Goal: Check status: Check status

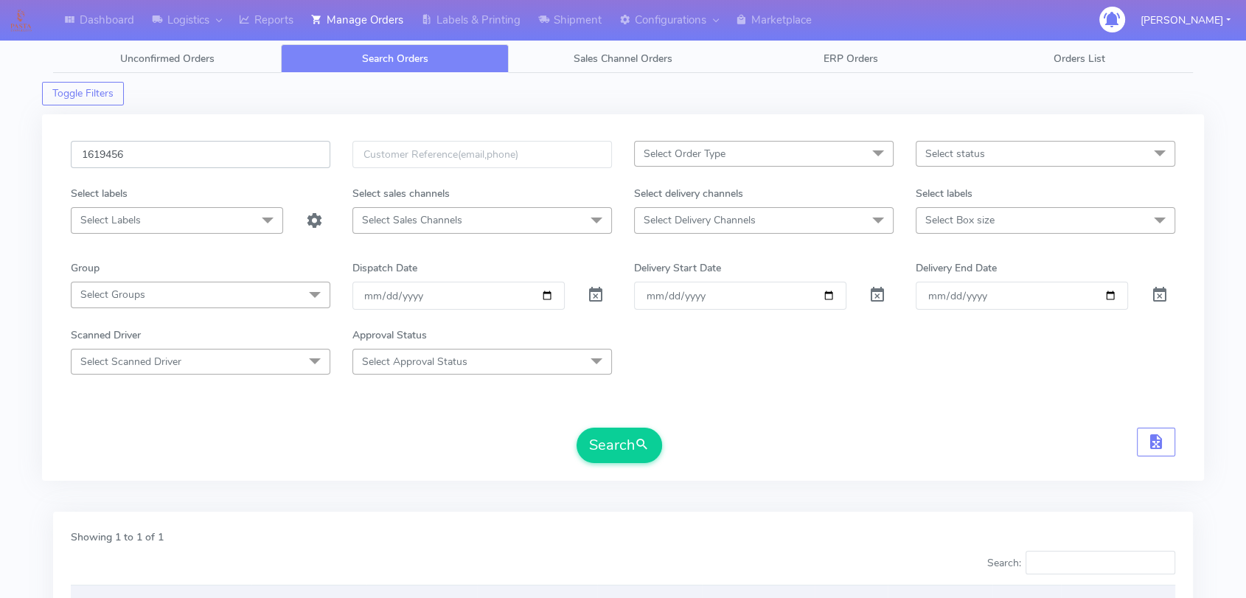
click at [189, 164] on input "1619456" at bounding box center [201, 154] width 260 height 27
paste input "42"
type input "1619442"
click at [610, 462] on button "Search" at bounding box center [620, 445] width 86 height 35
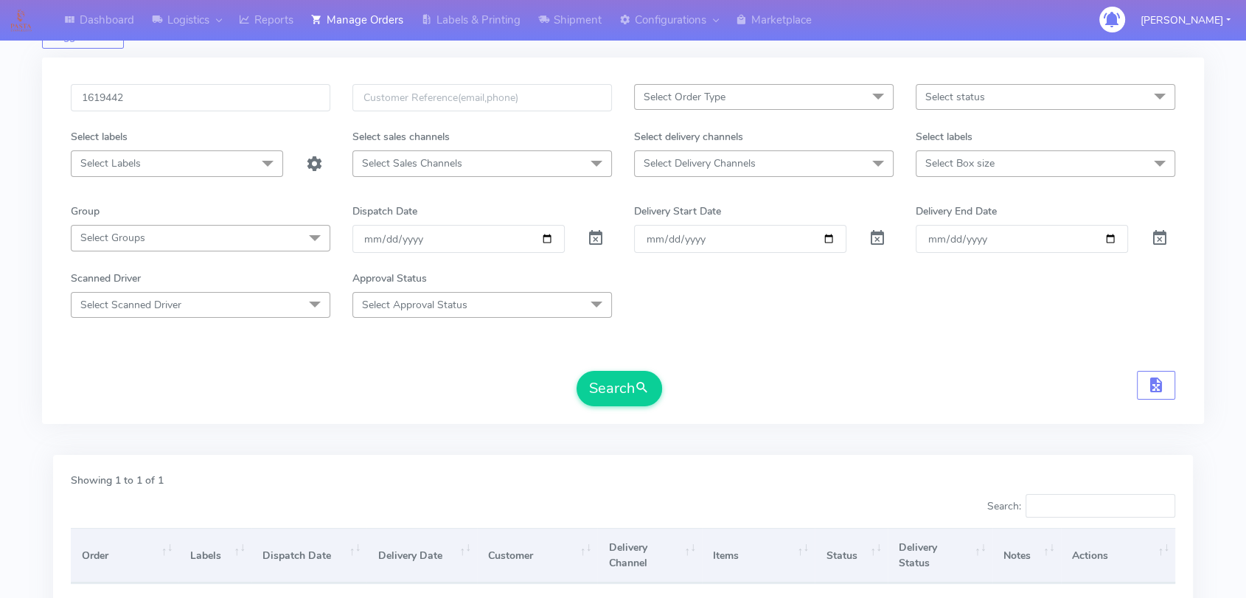
scroll to position [217, 0]
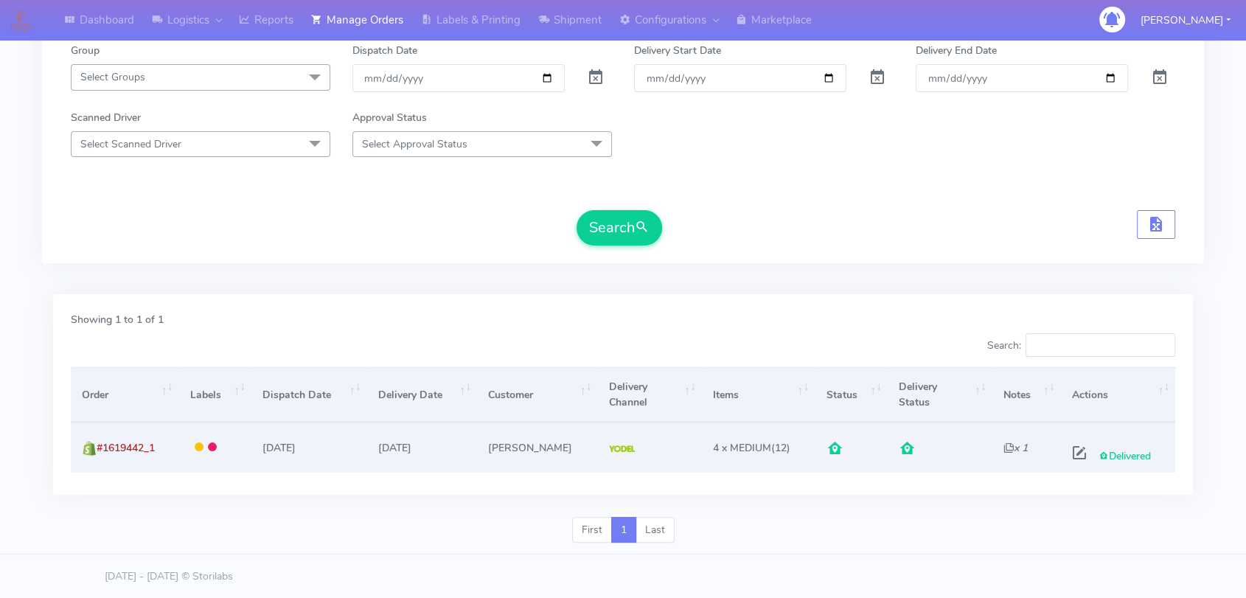
click at [1066, 444] on div "Delivered" at bounding box center [1115, 452] width 98 height 27
click at [1073, 450] on span at bounding box center [1079, 456] width 27 height 14
select select "5"
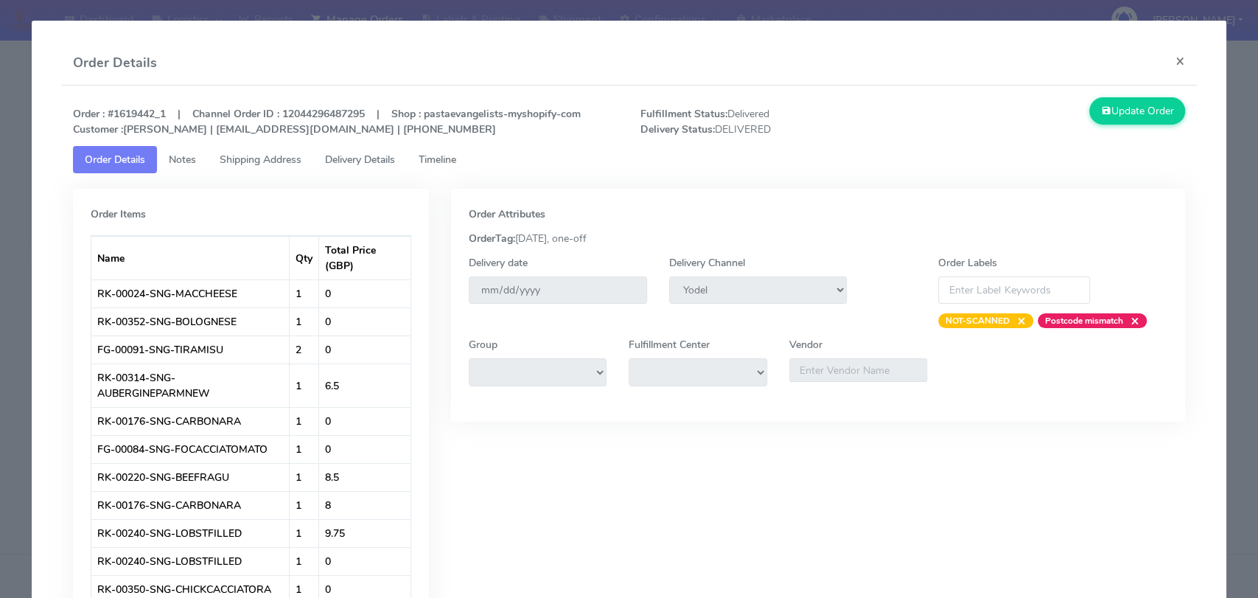
click at [360, 168] on link "Delivery Details" at bounding box center [360, 159] width 94 height 27
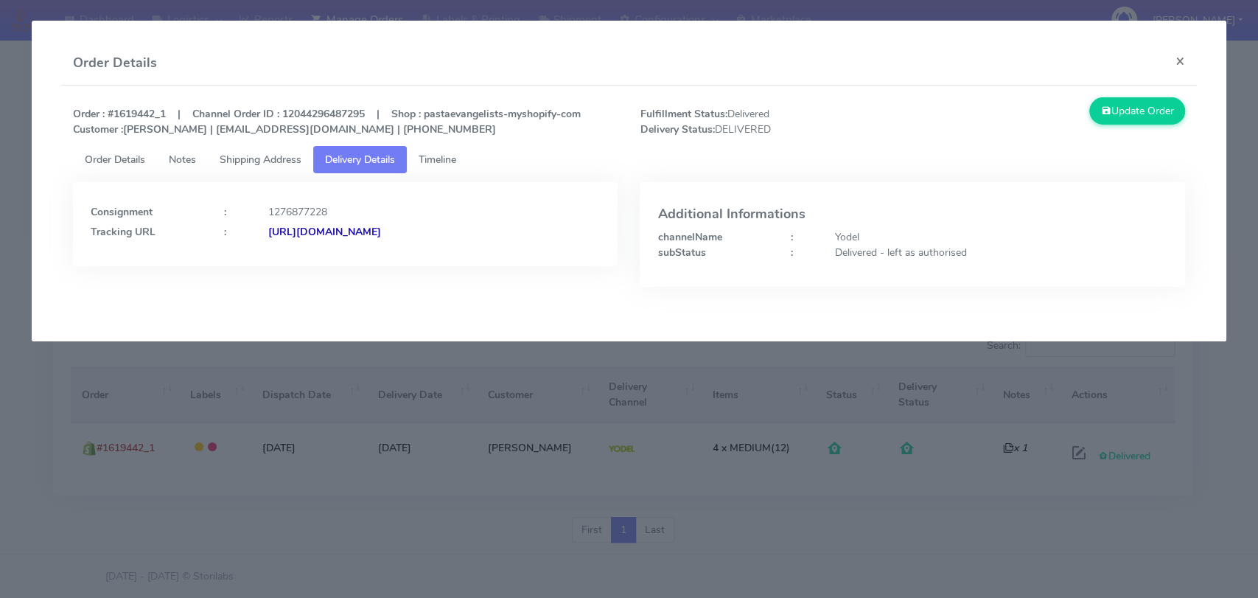
drag, startPoint x: 578, startPoint y: 243, endPoint x: 426, endPoint y: 237, distance: 152.0
click at [426, 237] on div "Consignment : 1276877228 Tracking URL : [URL][DOMAIN_NAME]" at bounding box center [345, 224] width 545 height 84
copy strong "JJD0002249960888251"
click at [1175, 62] on button "×" at bounding box center [1180, 60] width 33 height 39
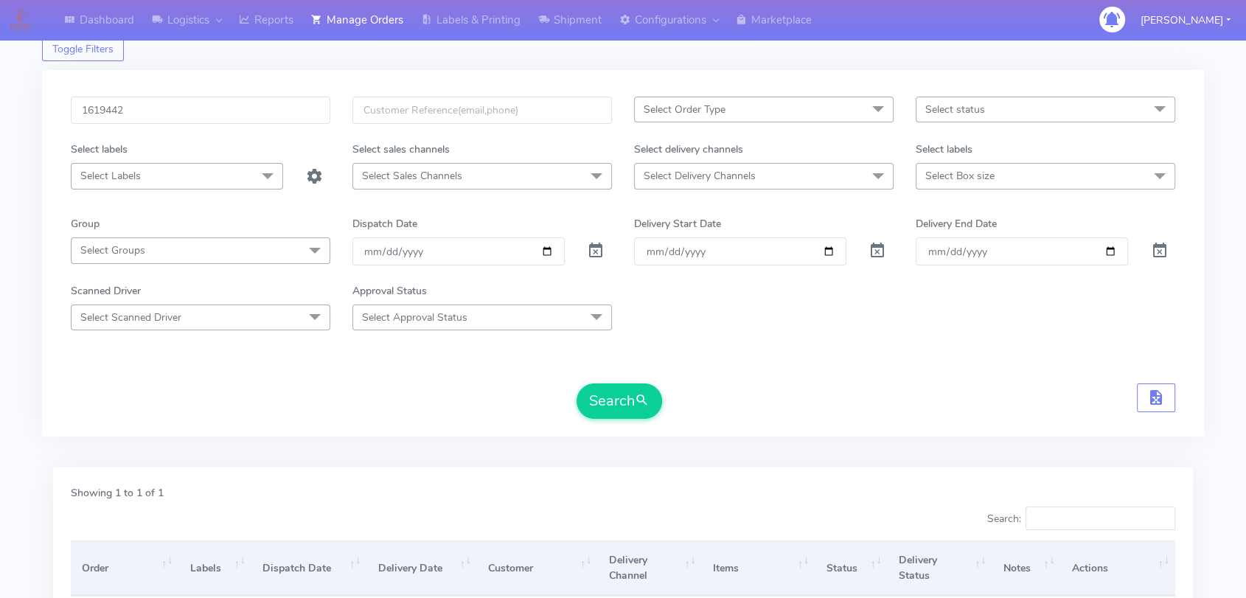
scroll to position [0, 0]
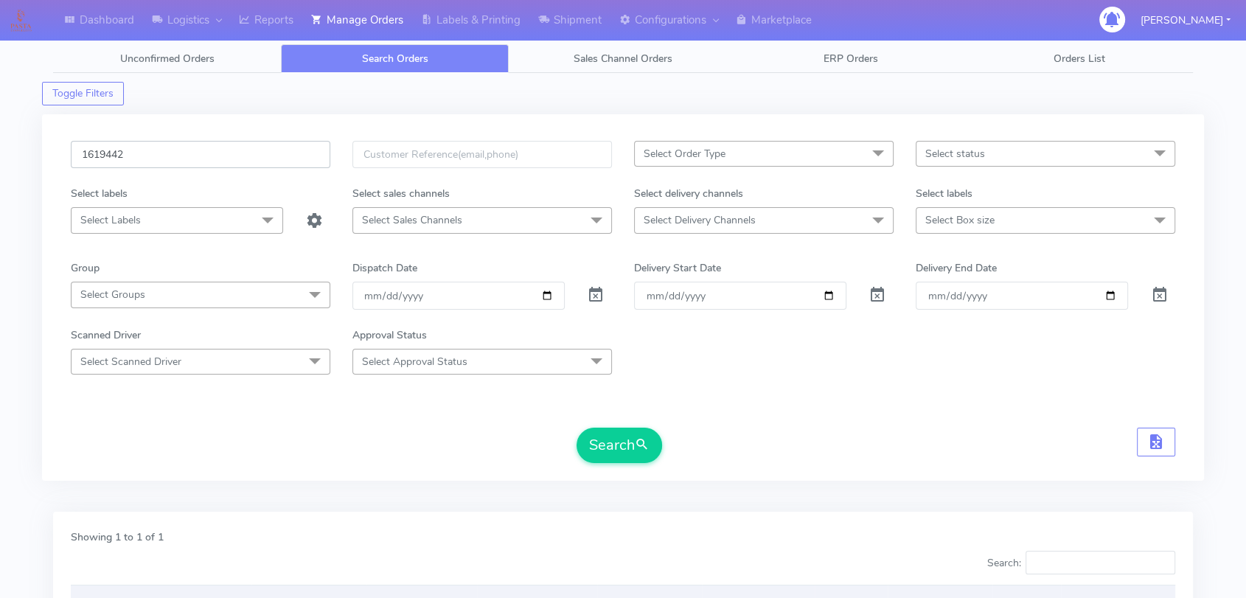
click at [178, 152] on input "1619442" at bounding box center [201, 154] width 260 height 27
paste input "24691"
type input "1624691"
click at [602, 450] on button "Search" at bounding box center [620, 445] width 86 height 35
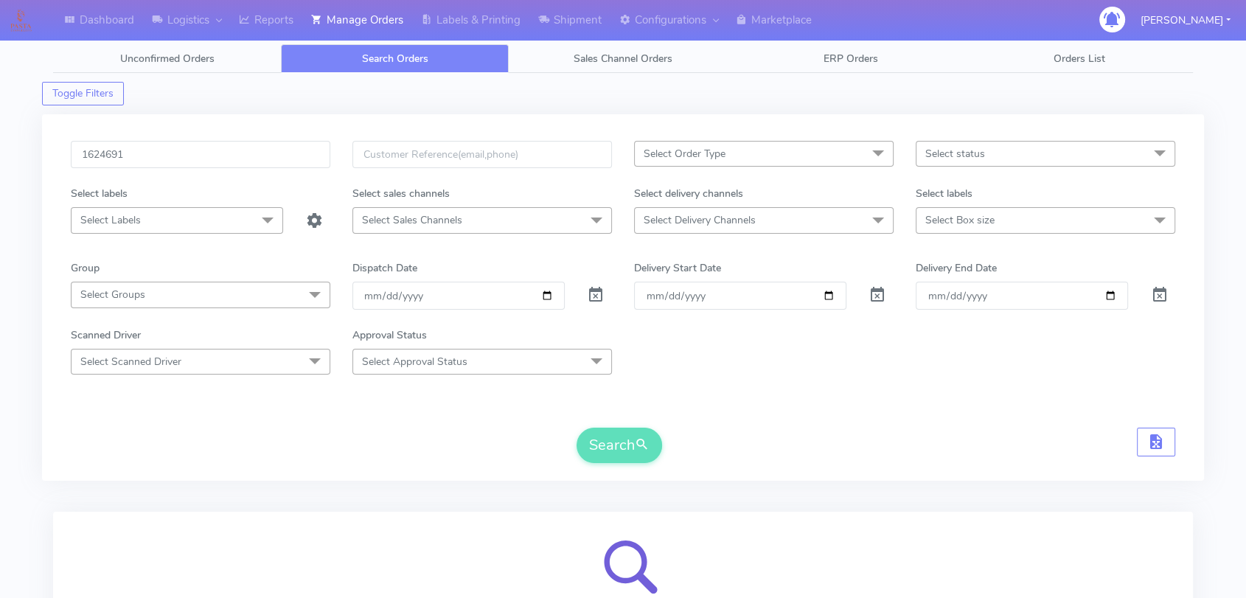
scroll to position [163, 0]
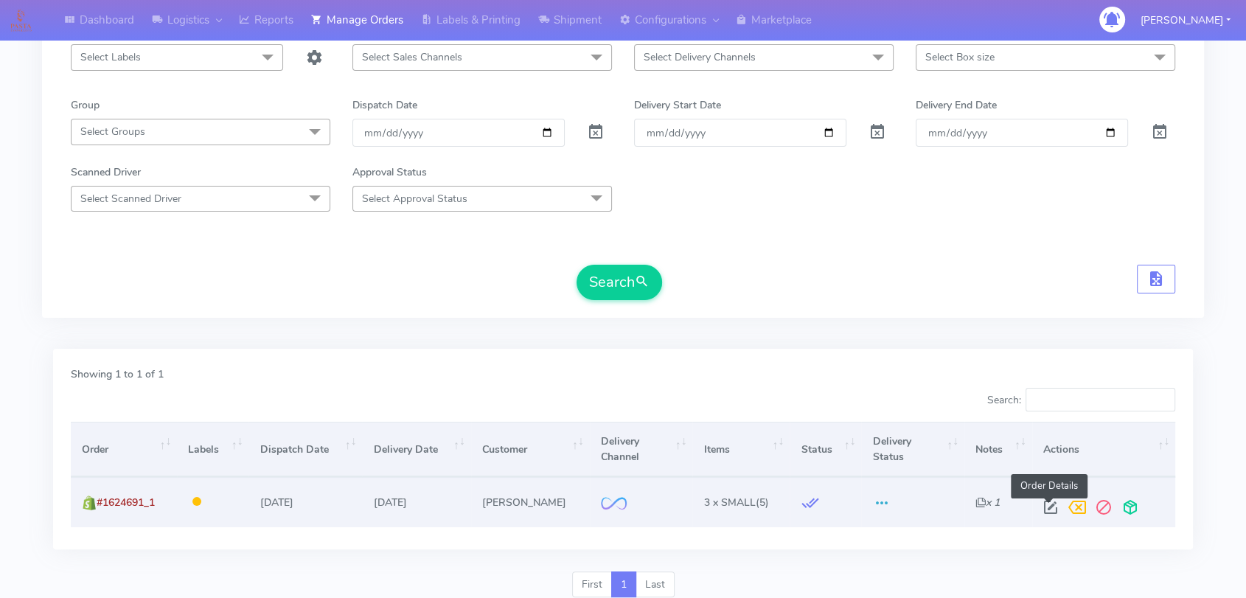
click at [1044, 514] on span at bounding box center [1050, 511] width 27 height 14
select select "2"
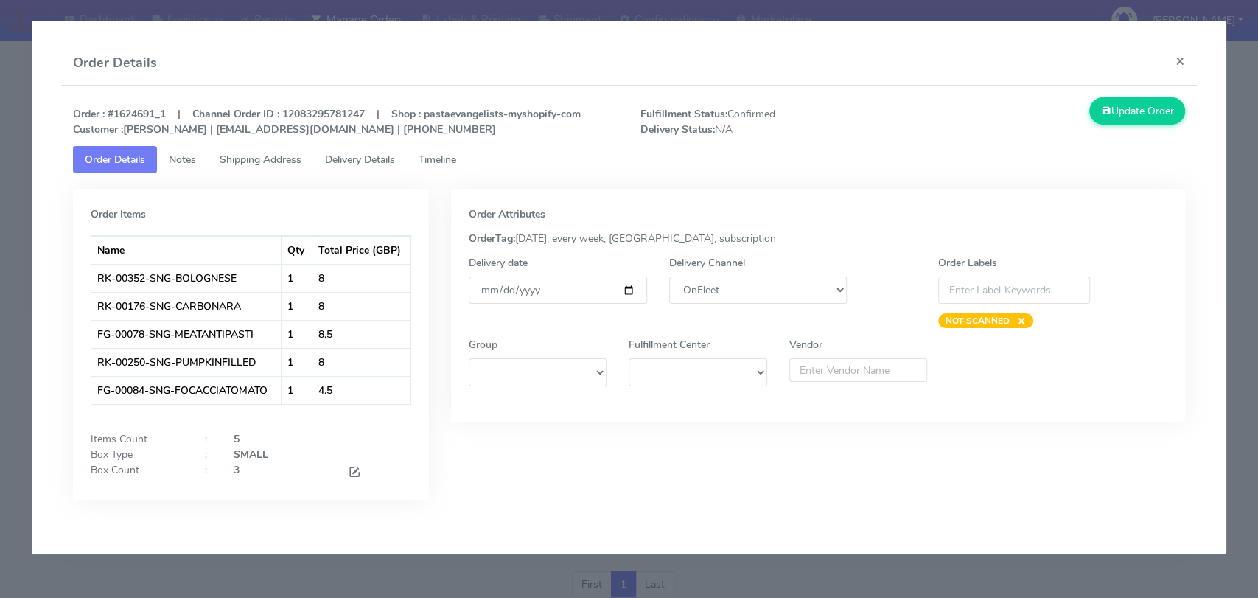
click at [377, 159] on span "Delivery Details" at bounding box center [360, 160] width 70 height 14
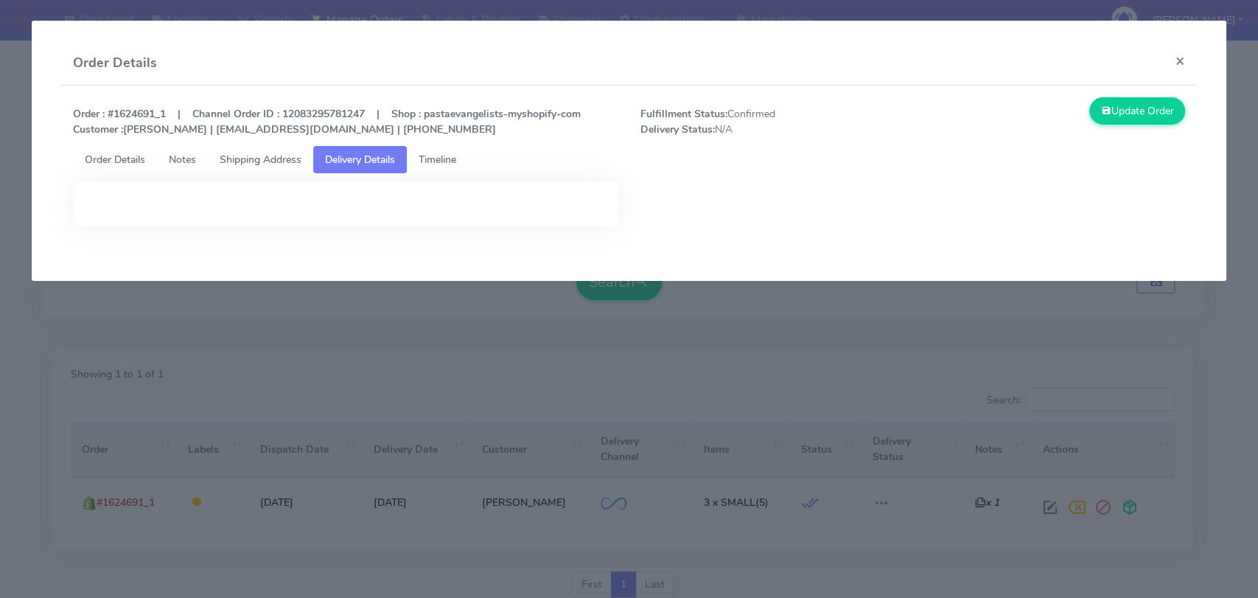
click at [436, 164] on span "Timeline" at bounding box center [438, 160] width 38 height 14
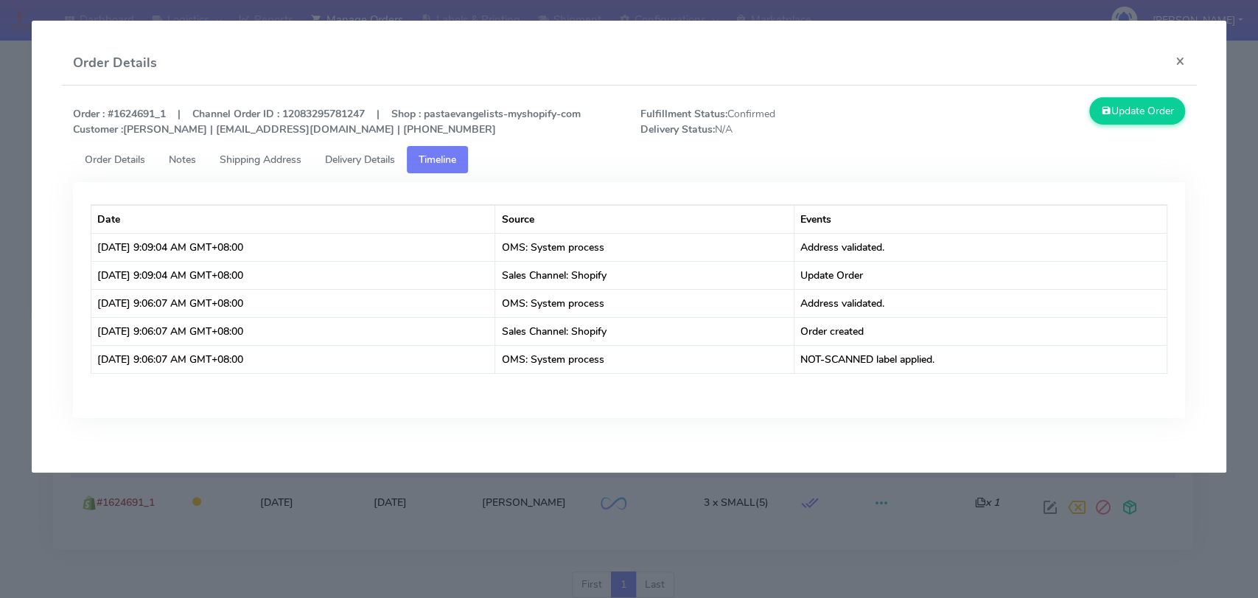
click at [395, 161] on span "Delivery Details" at bounding box center [360, 160] width 70 height 14
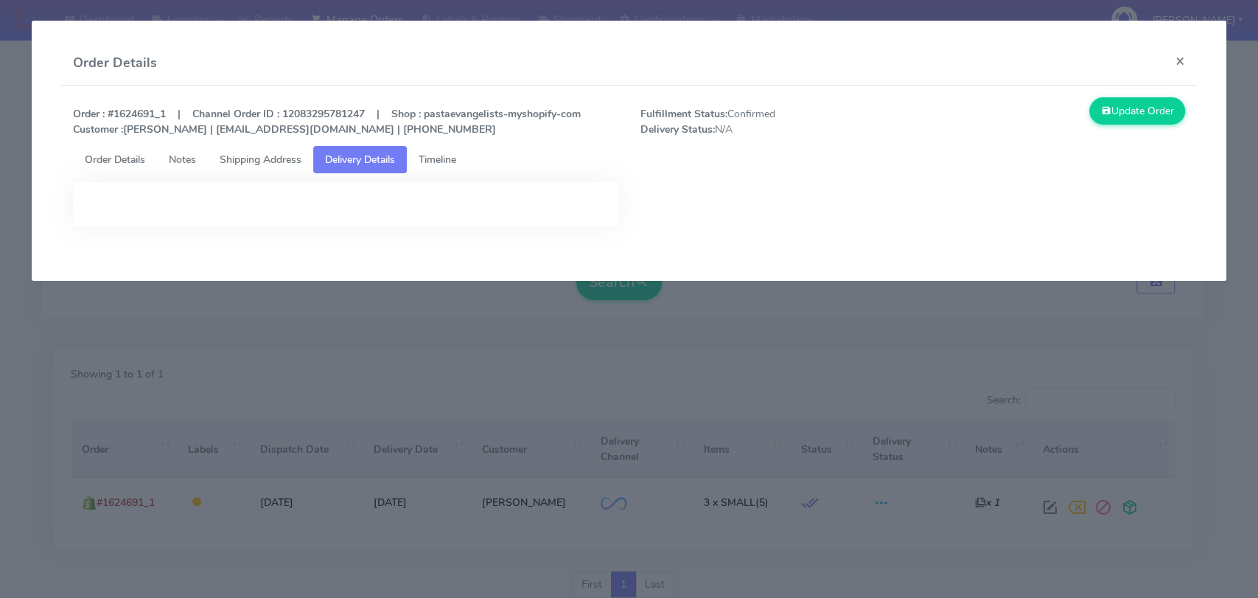
click at [422, 157] on link "Timeline" at bounding box center [437, 159] width 61 height 27
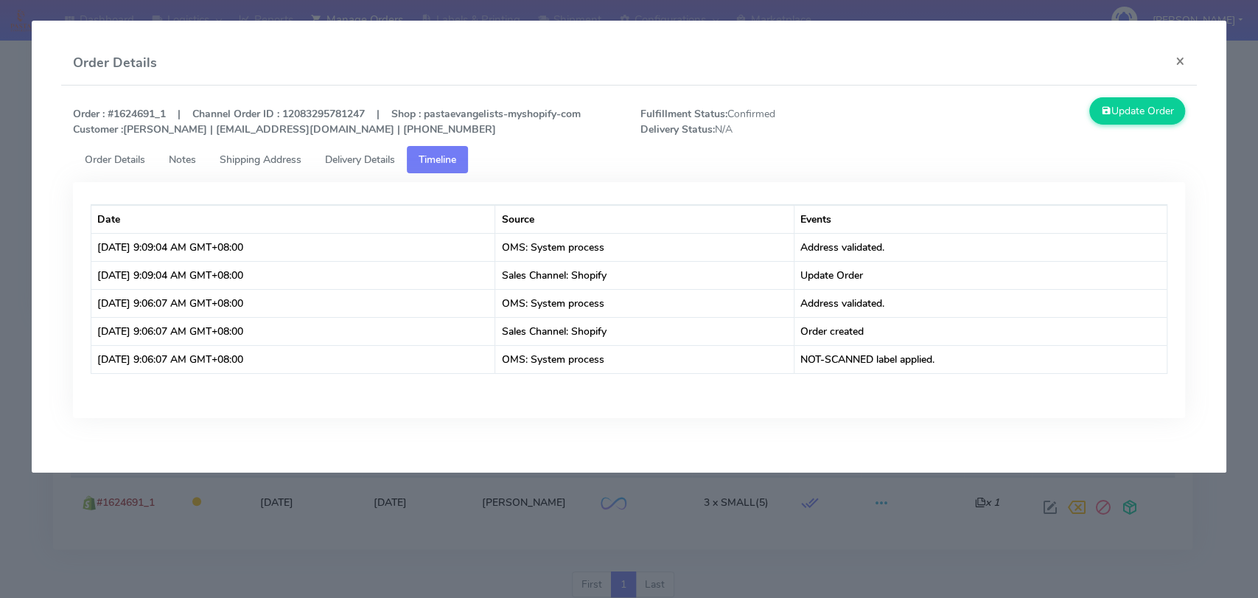
click at [442, 157] on span "Timeline" at bounding box center [438, 160] width 38 height 14
click at [1183, 69] on button "×" at bounding box center [1180, 60] width 33 height 39
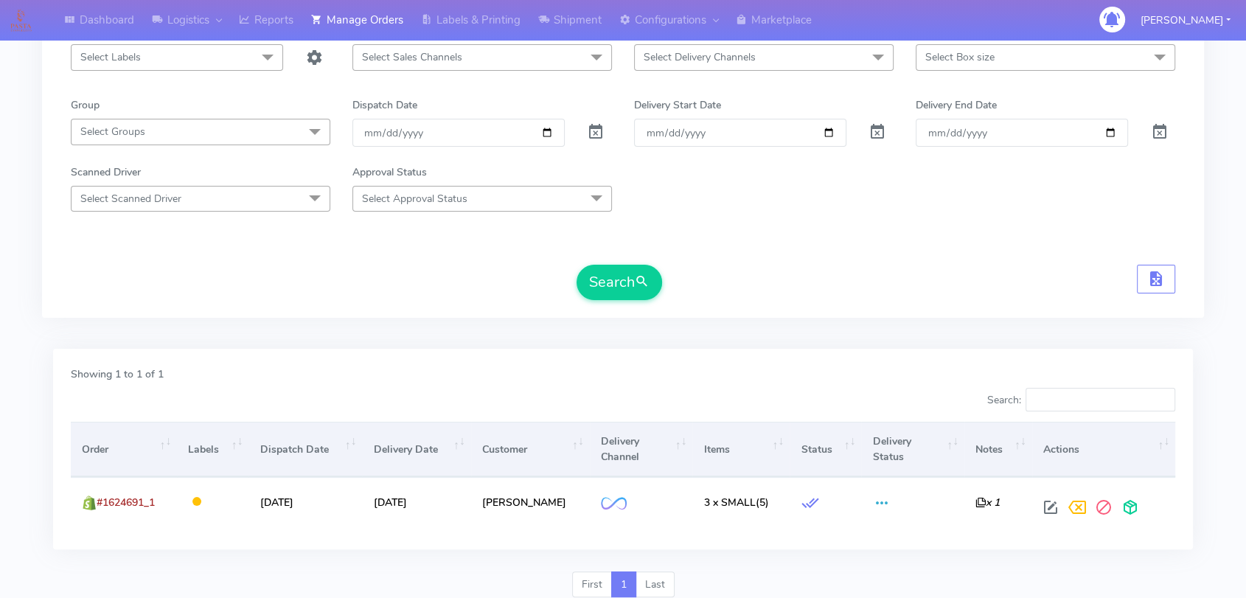
scroll to position [0, 0]
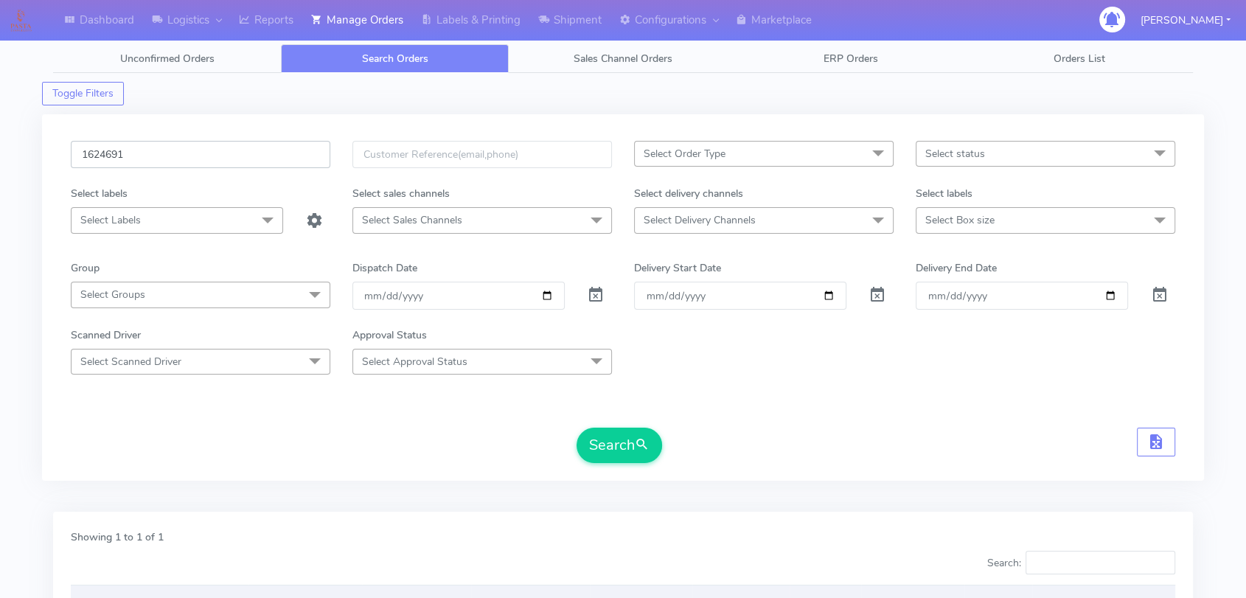
click at [203, 142] on input "1624691" at bounding box center [201, 154] width 260 height 27
paste input "2796"
type input "1622796"
click at [623, 456] on button "Search" at bounding box center [620, 445] width 86 height 35
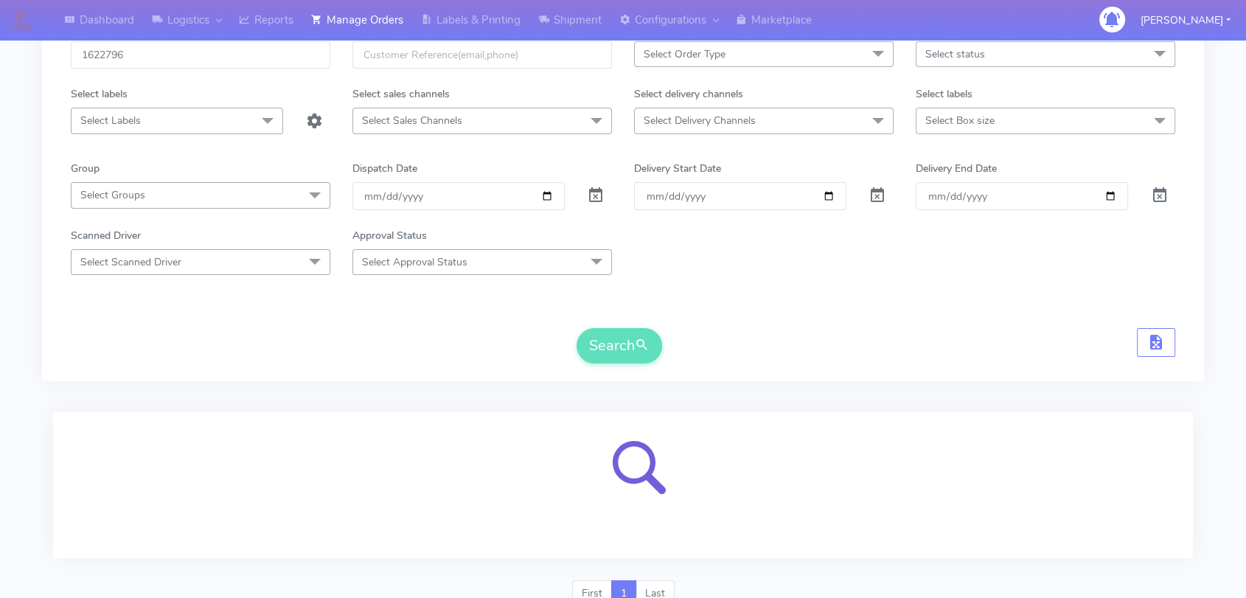
scroll to position [163, 0]
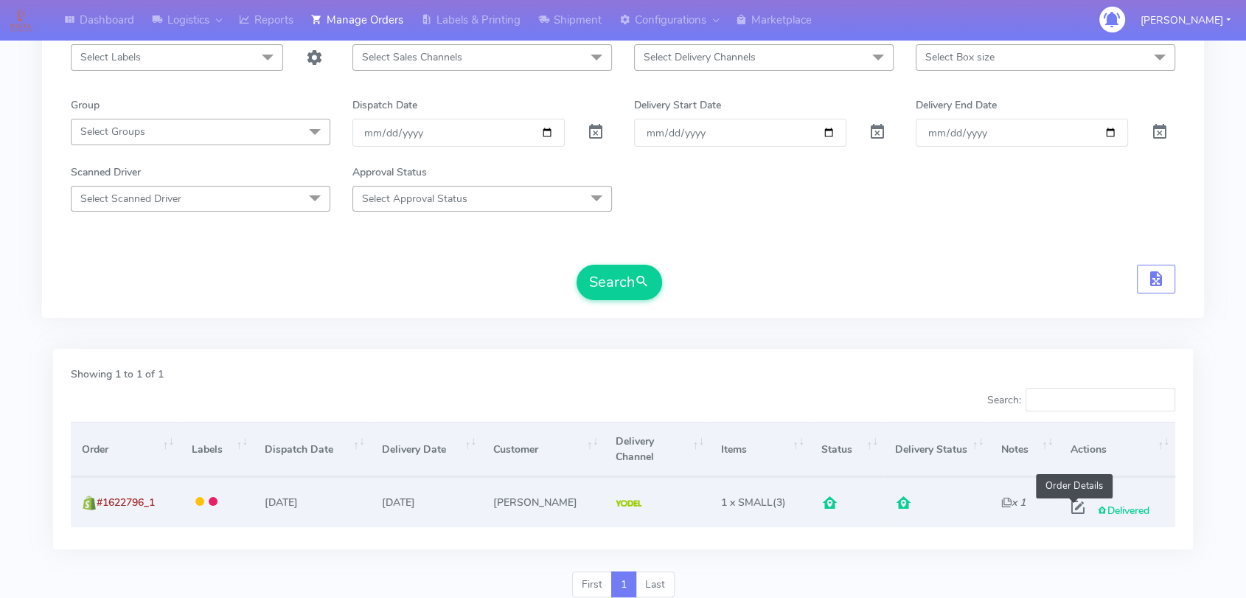
click at [1069, 504] on span at bounding box center [1078, 511] width 27 height 14
select select "5"
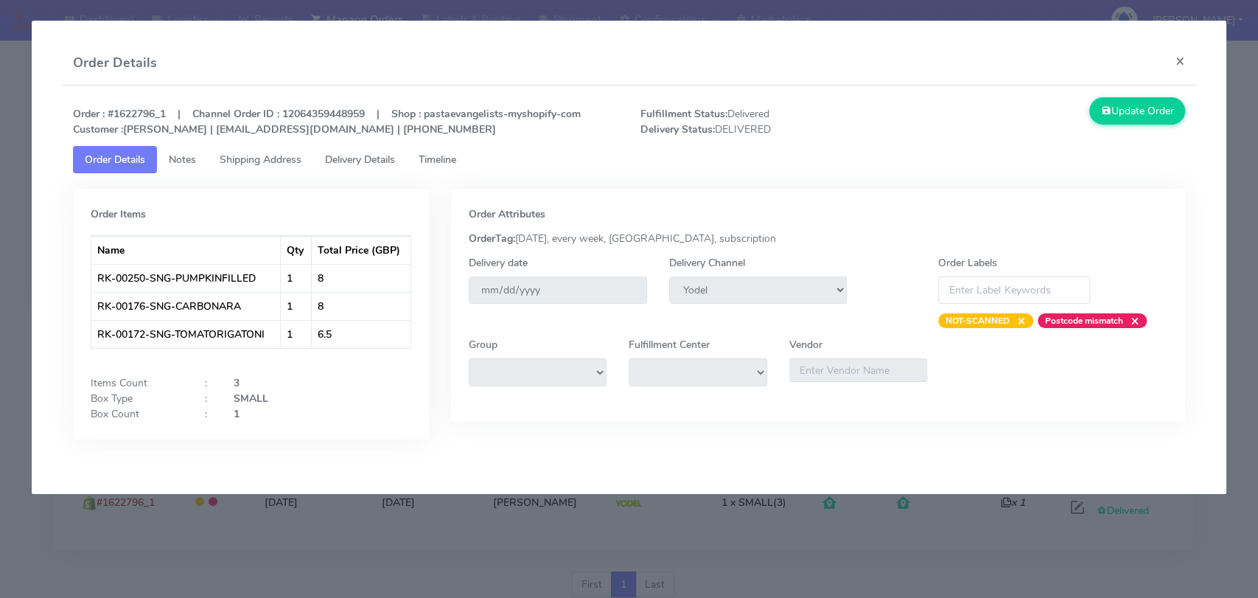
click at [358, 161] on span "Delivery Details" at bounding box center [360, 160] width 70 height 14
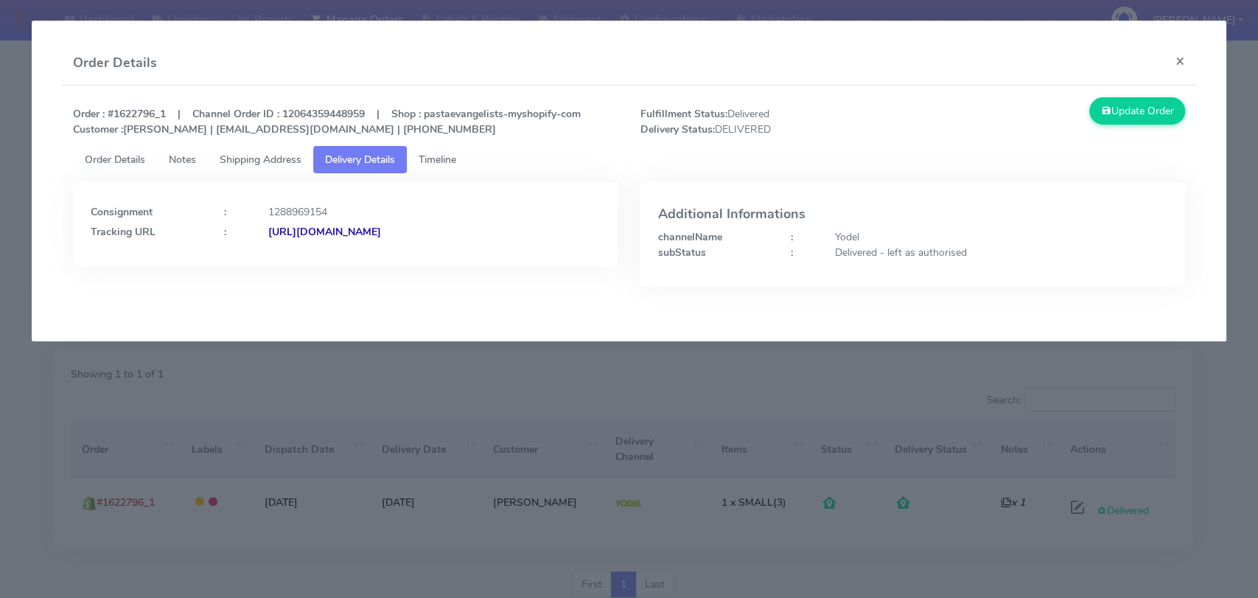
copy strong "/JJD0002249960894651"
drag, startPoint x: 544, startPoint y: 232, endPoint x: 425, endPoint y: 236, distance: 119.5
click at [425, 236] on div "[URL][DOMAIN_NAME]" at bounding box center [434, 231] width 355 height 15
click at [1175, 61] on button "×" at bounding box center [1180, 60] width 33 height 39
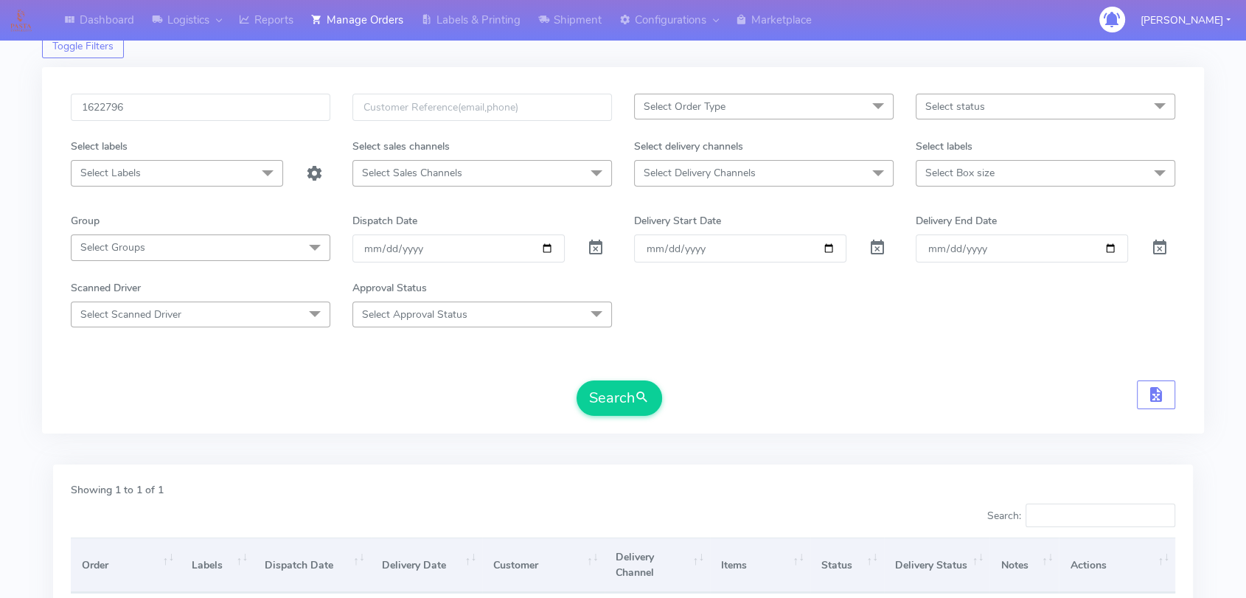
scroll to position [0, 0]
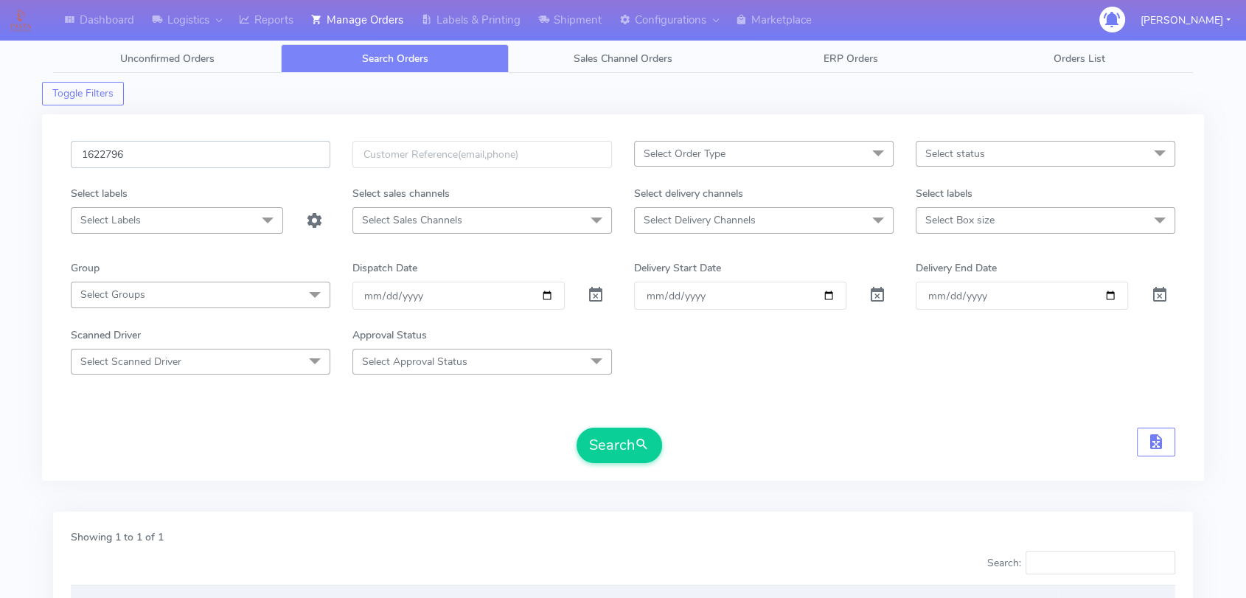
click at [167, 160] on input "1622796" at bounding box center [201, 154] width 260 height 27
paste input "3509"
type input "1623509"
click at [607, 435] on button "Search" at bounding box center [620, 445] width 86 height 35
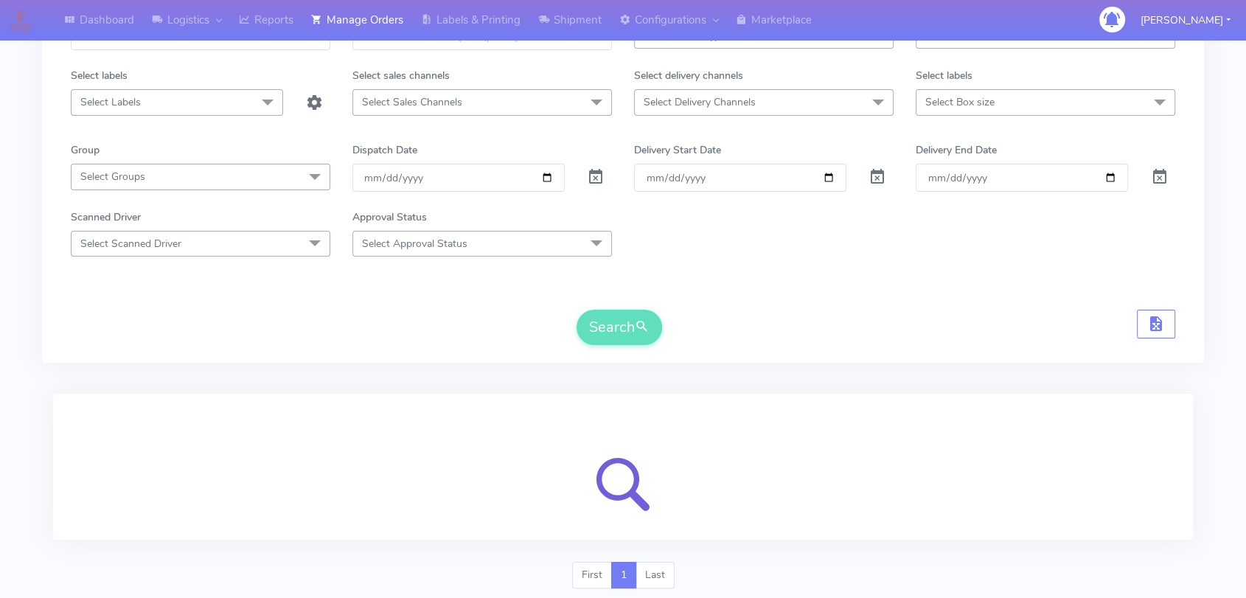
scroll to position [163, 0]
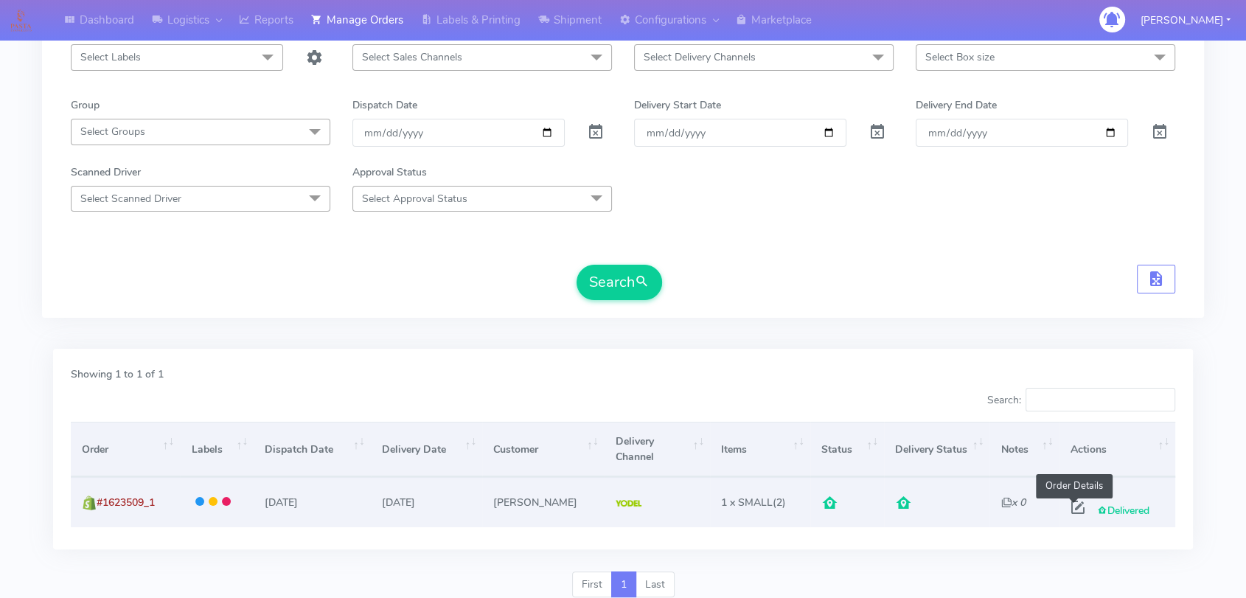
click at [1072, 504] on span at bounding box center [1078, 511] width 27 height 14
select select "5"
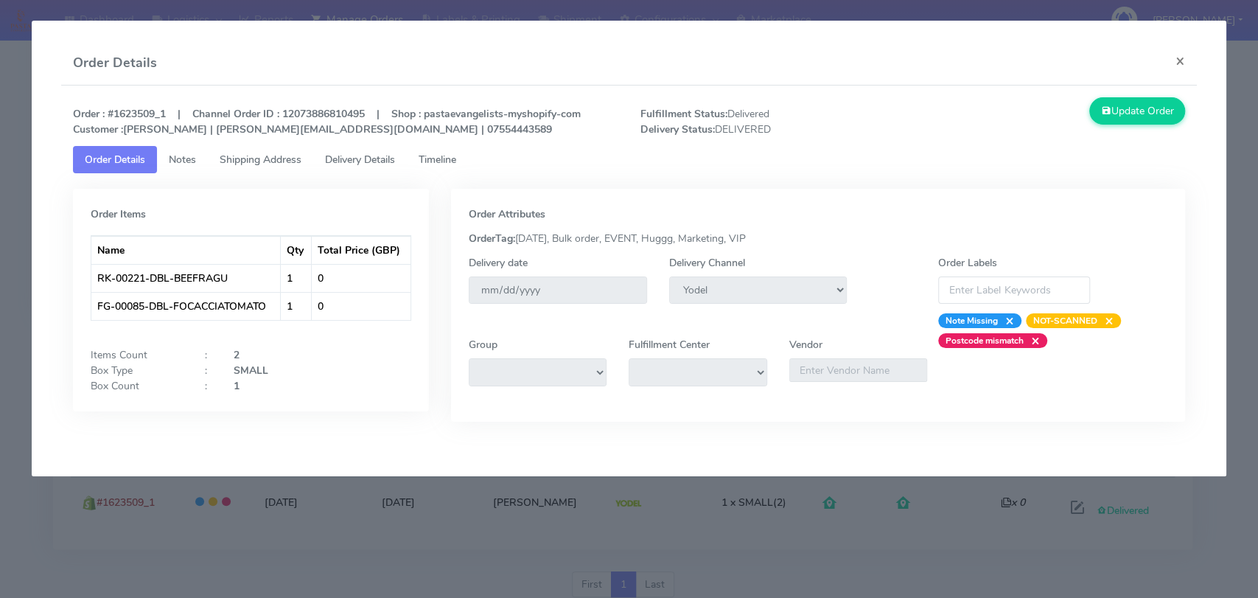
click at [376, 167] on link "Delivery Details" at bounding box center [360, 159] width 94 height 27
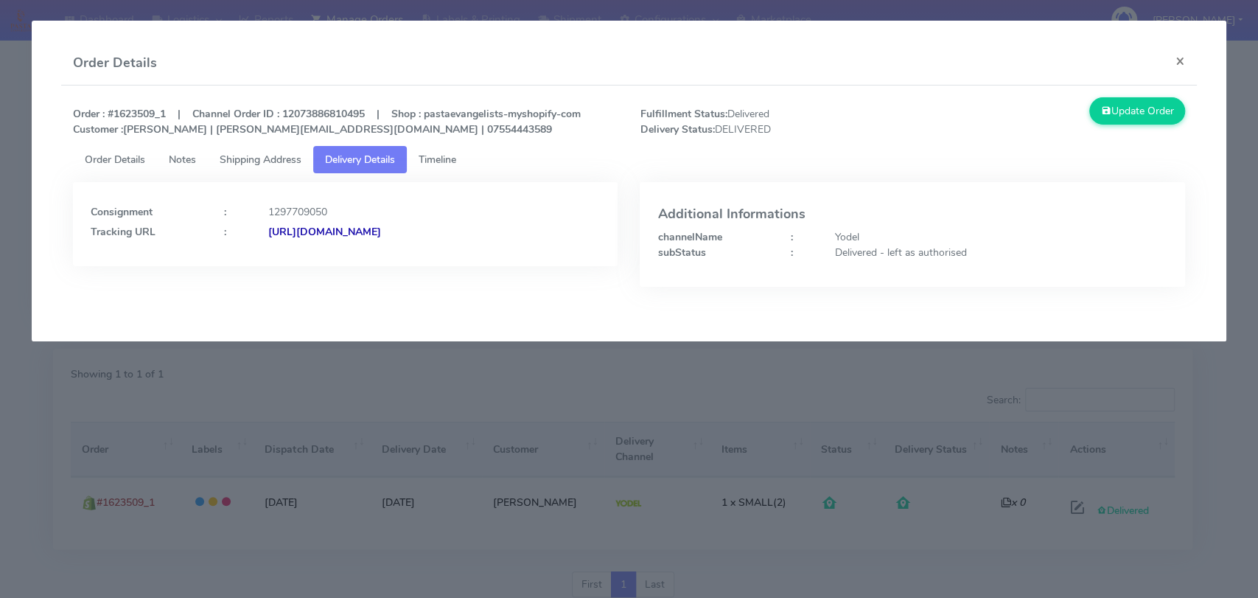
drag, startPoint x: 554, startPoint y: 233, endPoint x: 425, endPoint y: 242, distance: 129.3
click at [425, 242] on div "Consignment : 1297709050 Tracking URL : [URL][DOMAIN_NAME]" at bounding box center [345, 224] width 545 height 84
copy strong "/JJD0002249960897863"
click at [1177, 65] on button "×" at bounding box center [1180, 60] width 33 height 39
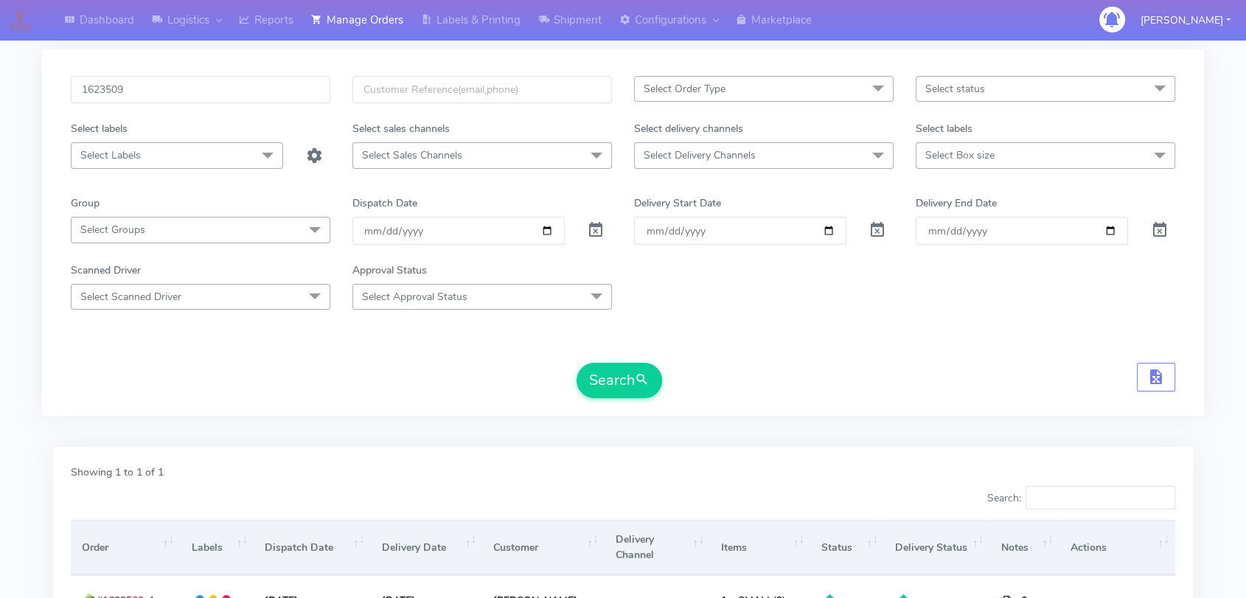
scroll to position [0, 0]
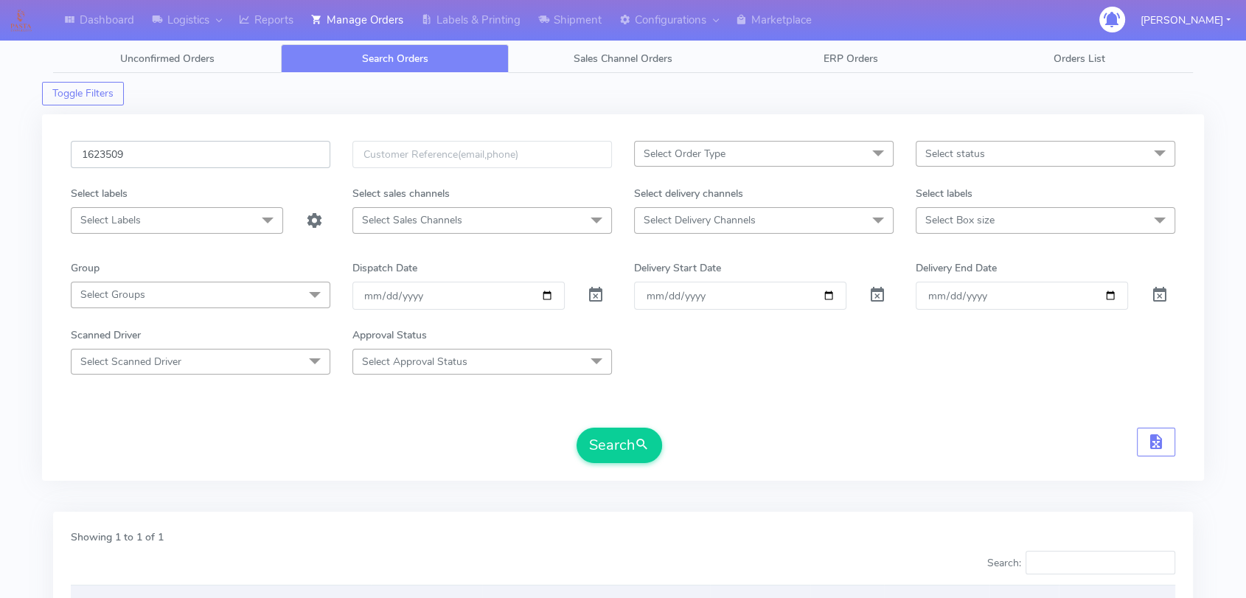
click at [171, 156] on input "1623509" at bounding box center [201, 154] width 260 height 27
paste input "354"
type input "1623354"
click at [641, 436] on span "submit" at bounding box center [642, 445] width 15 height 20
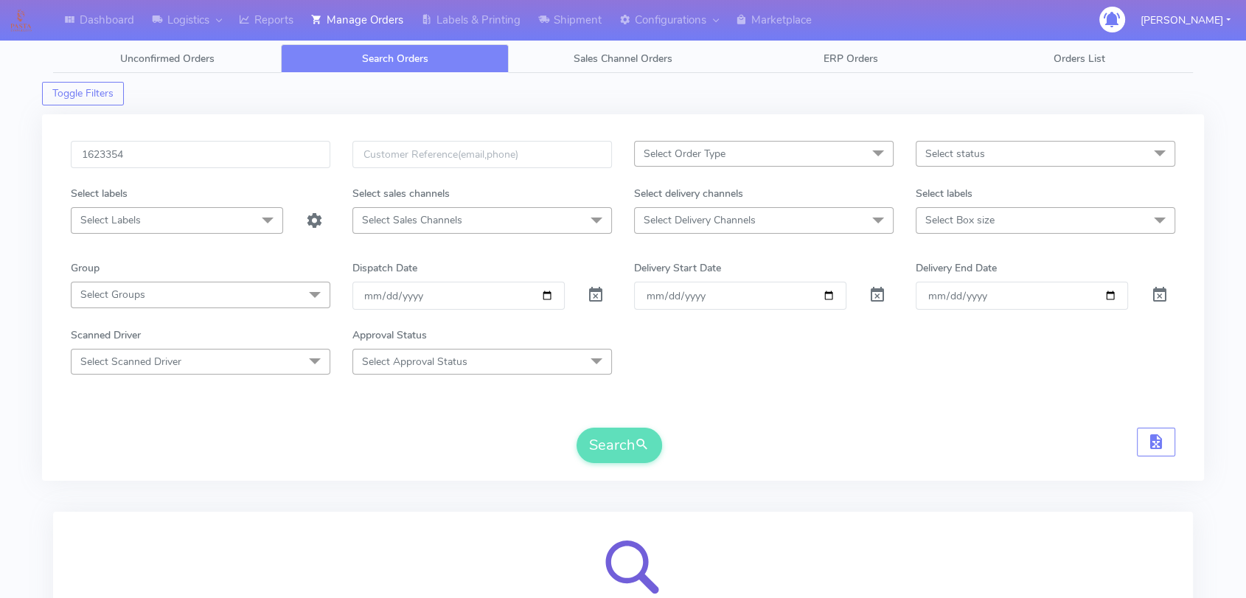
scroll to position [163, 0]
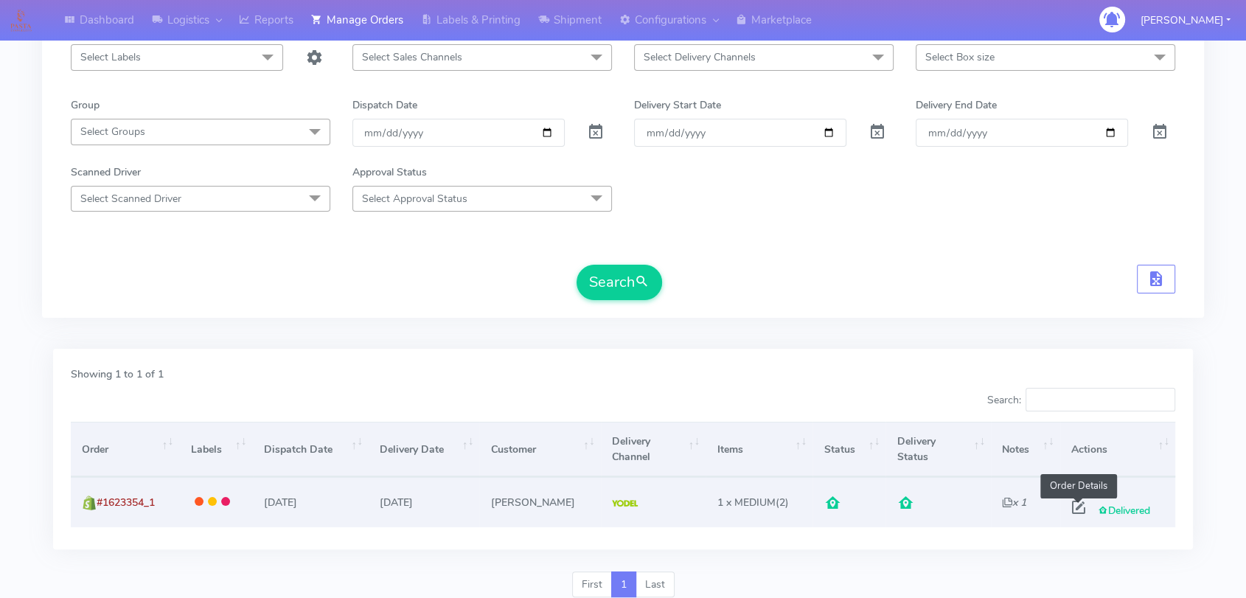
click at [1088, 514] on span at bounding box center [1078, 511] width 27 height 14
select select "5"
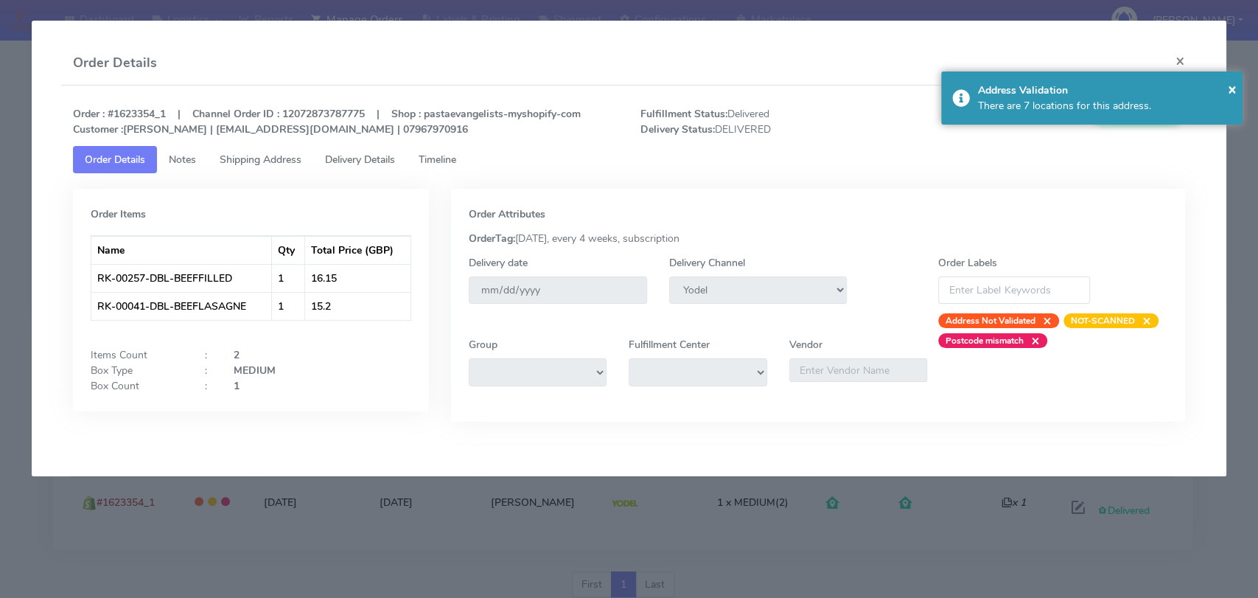
click at [348, 161] on span "Delivery Details" at bounding box center [360, 160] width 70 height 14
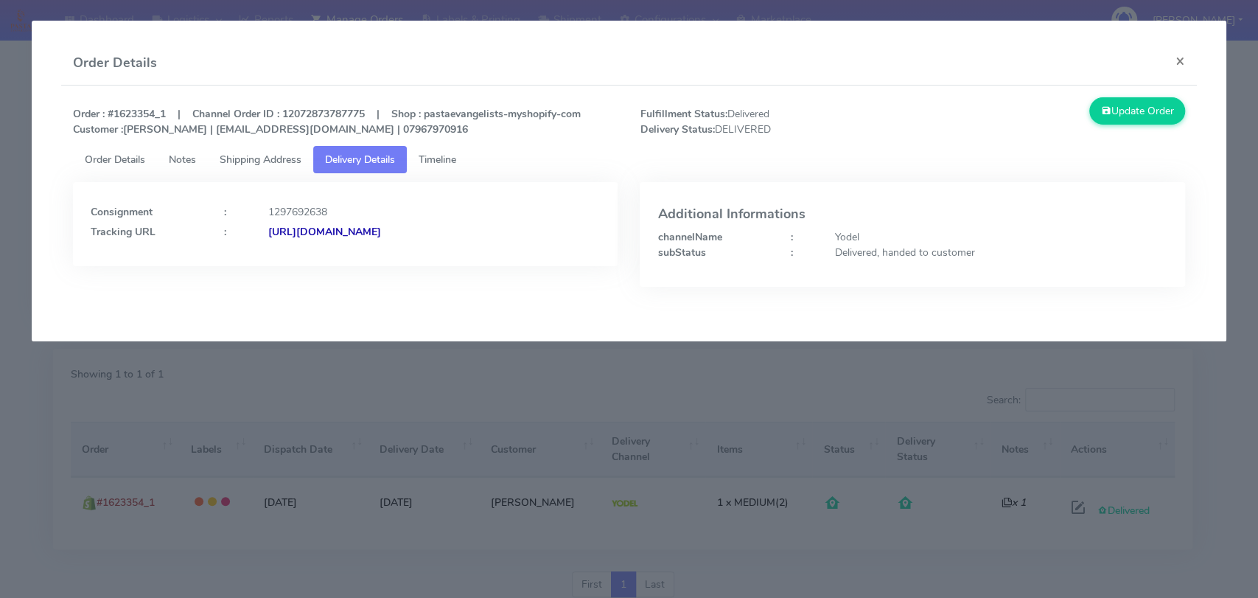
drag, startPoint x: 551, startPoint y: 230, endPoint x: 428, endPoint y: 230, distance: 123.1
click at [428, 230] on div "[URL][DOMAIN_NAME]" at bounding box center [434, 231] width 355 height 15
copy strong "JJD0002249960897655"
click at [1184, 60] on button "×" at bounding box center [1180, 60] width 33 height 39
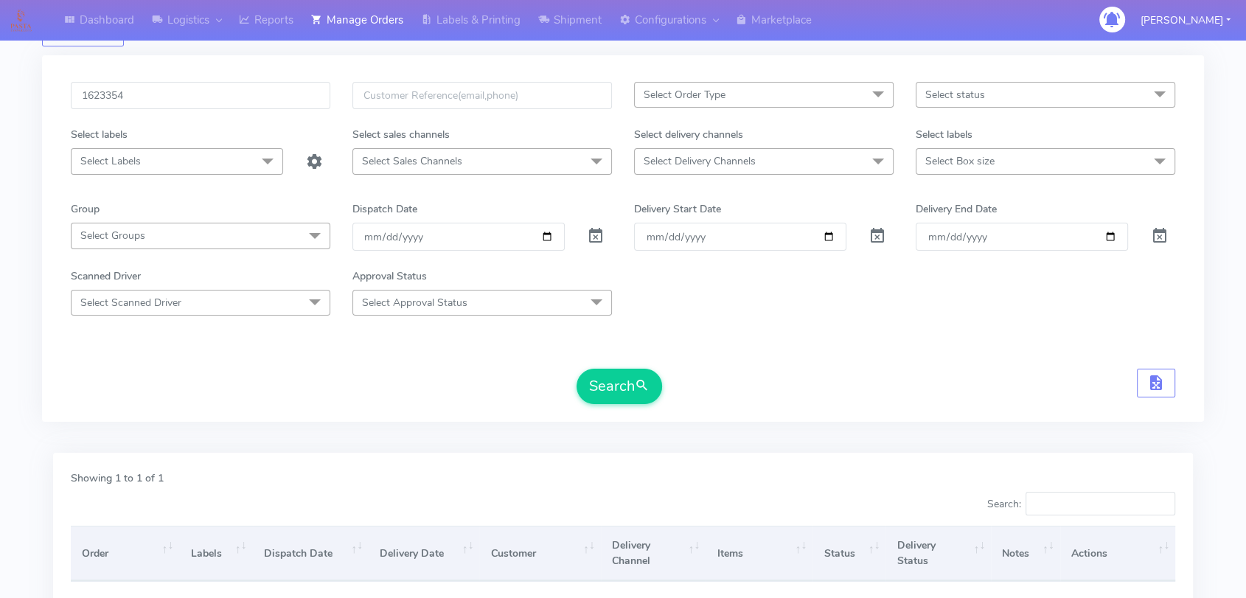
scroll to position [0, 0]
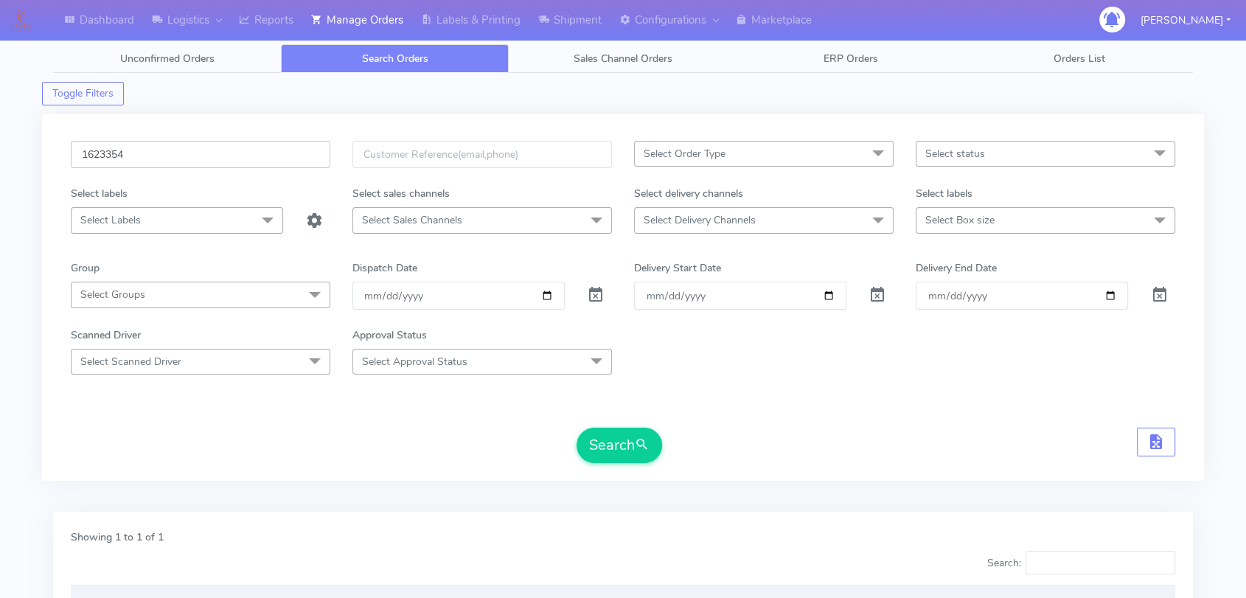
click at [187, 155] on input "1623354" at bounding box center [201, 154] width 260 height 27
paste input "2900"
type input "1622900"
click at [622, 425] on form "1622900 Select Order Type Select All MEALS ATAVI One Off Pasta Club Gift Kit Ev…" at bounding box center [623, 302] width 1104 height 322
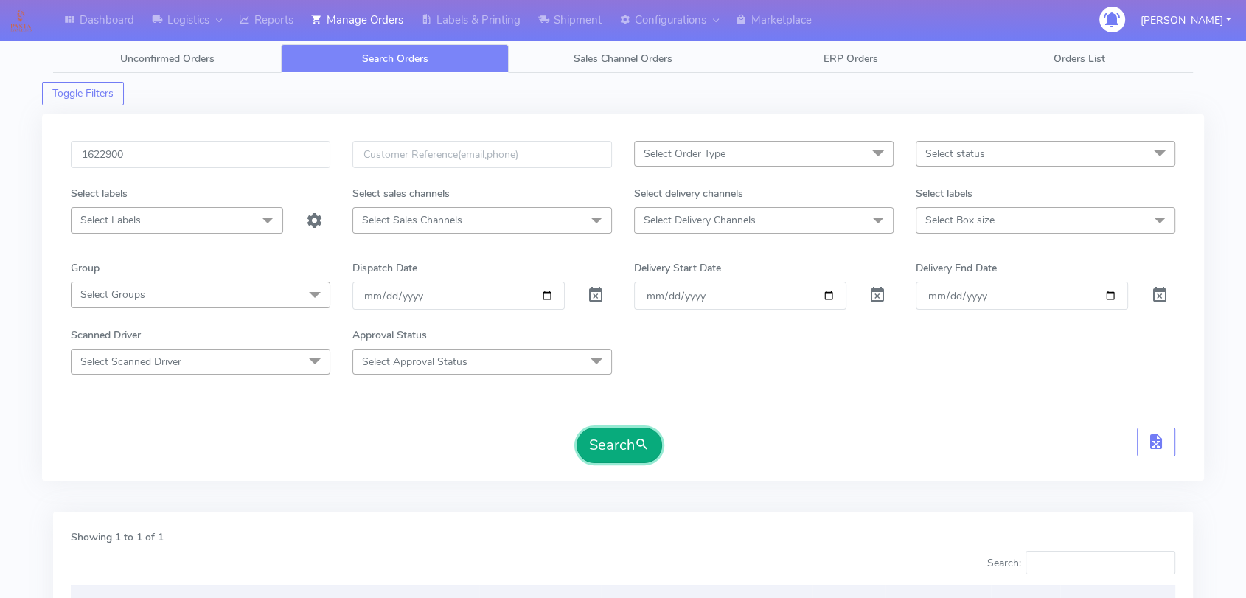
click at [627, 433] on button "Search" at bounding box center [620, 445] width 86 height 35
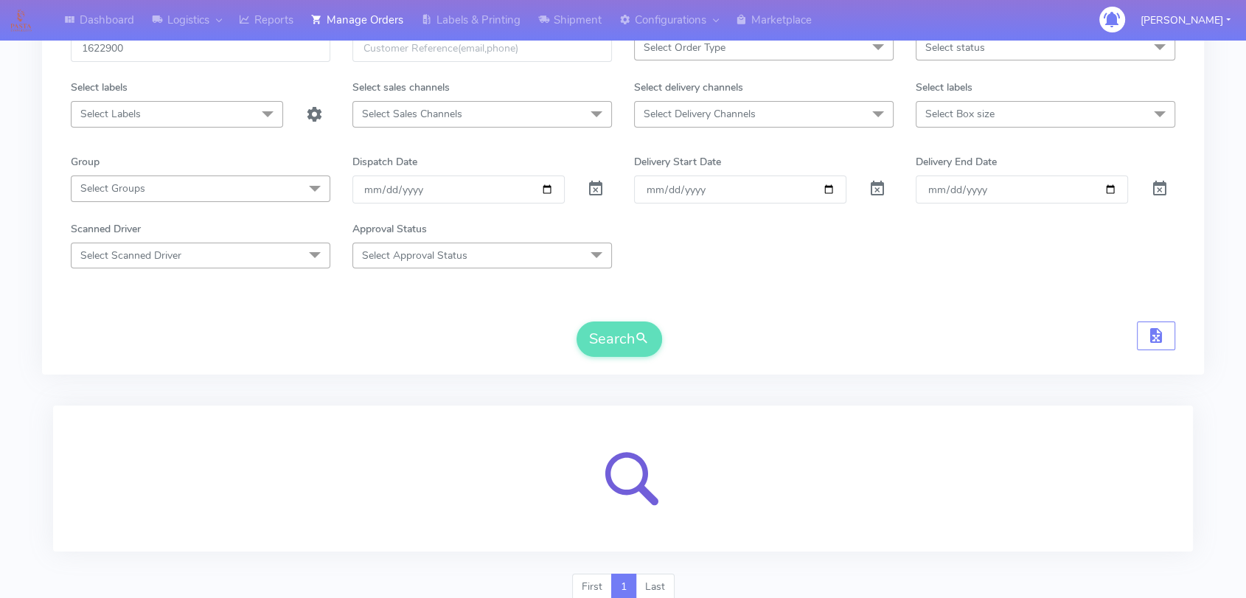
scroll to position [163, 0]
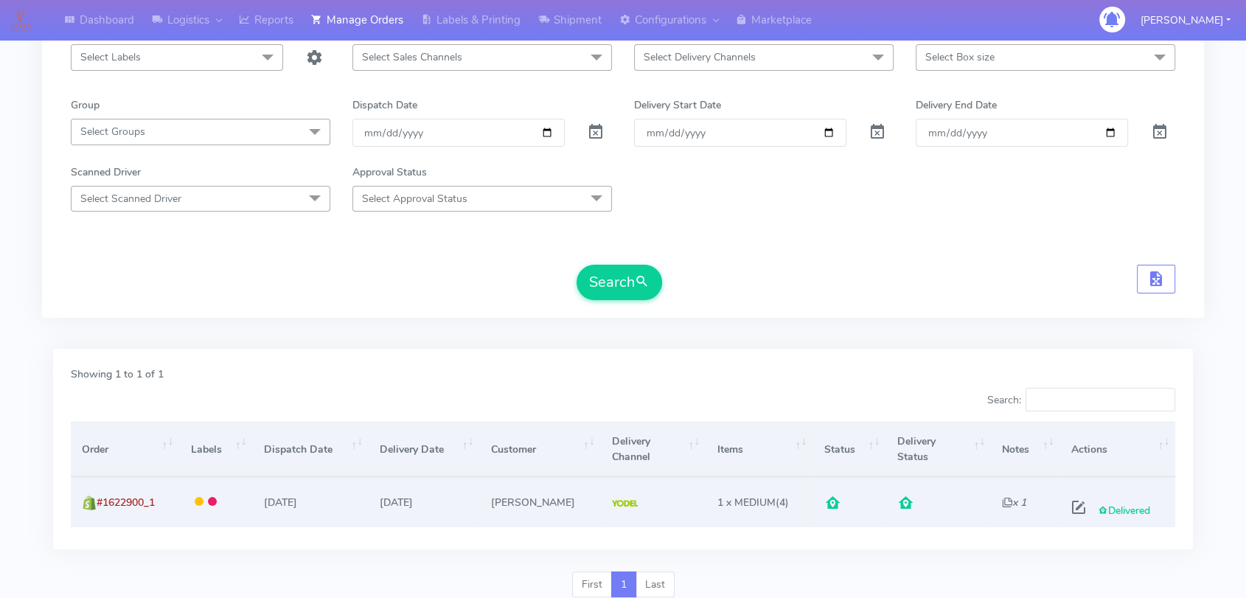
click at [1006, 508] on icon "x 1" at bounding box center [1014, 502] width 24 height 14
click at [1086, 509] on span at bounding box center [1078, 511] width 27 height 14
select select "5"
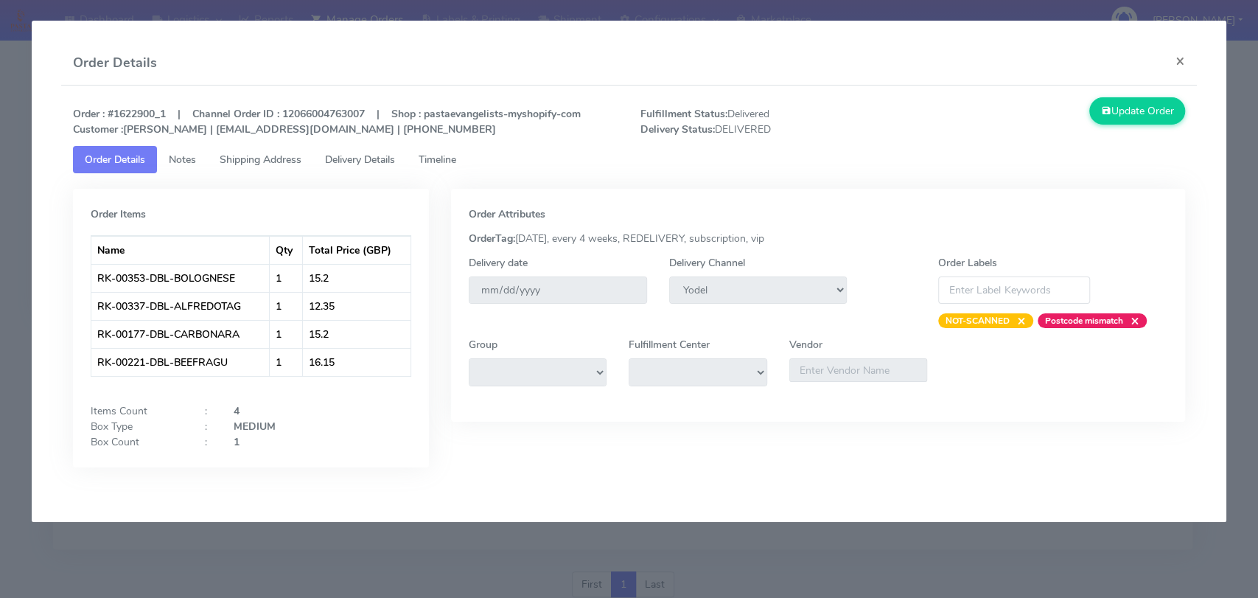
click at [391, 161] on span "Delivery Details" at bounding box center [360, 160] width 70 height 14
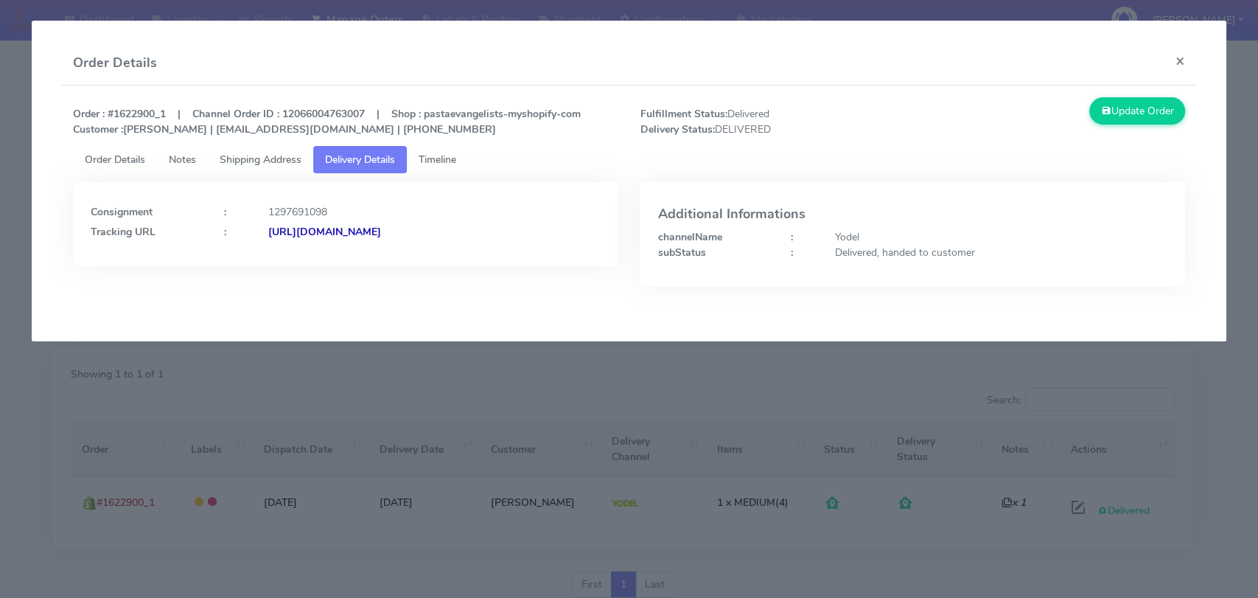
drag, startPoint x: 559, startPoint y: 243, endPoint x: 429, endPoint y: 241, distance: 129.8
click at [429, 241] on div "Consignment : 1297691098 Tracking URL : [URL][DOMAIN_NAME]" at bounding box center [345, 224] width 545 height 84
copy strong "JJD0002249960897558"
click at [1183, 52] on button "×" at bounding box center [1180, 60] width 33 height 39
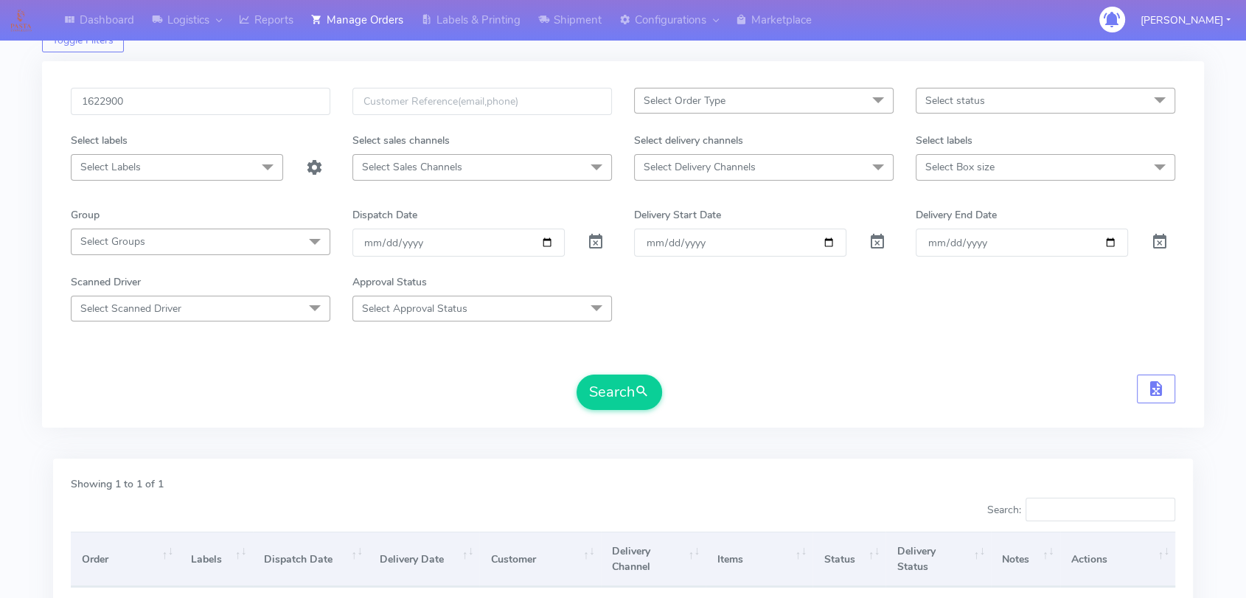
scroll to position [0, 0]
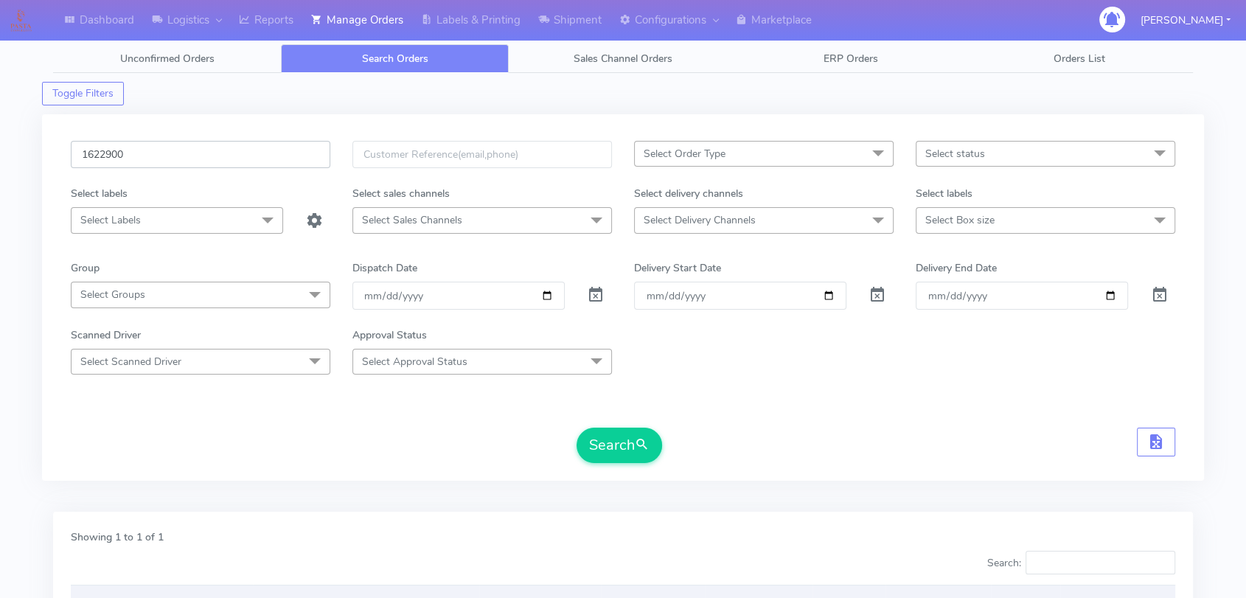
click at [150, 147] on input "1622900" at bounding box center [201, 154] width 260 height 27
paste input "18859"
type input "1618859"
click at [627, 446] on button "Search" at bounding box center [620, 445] width 86 height 35
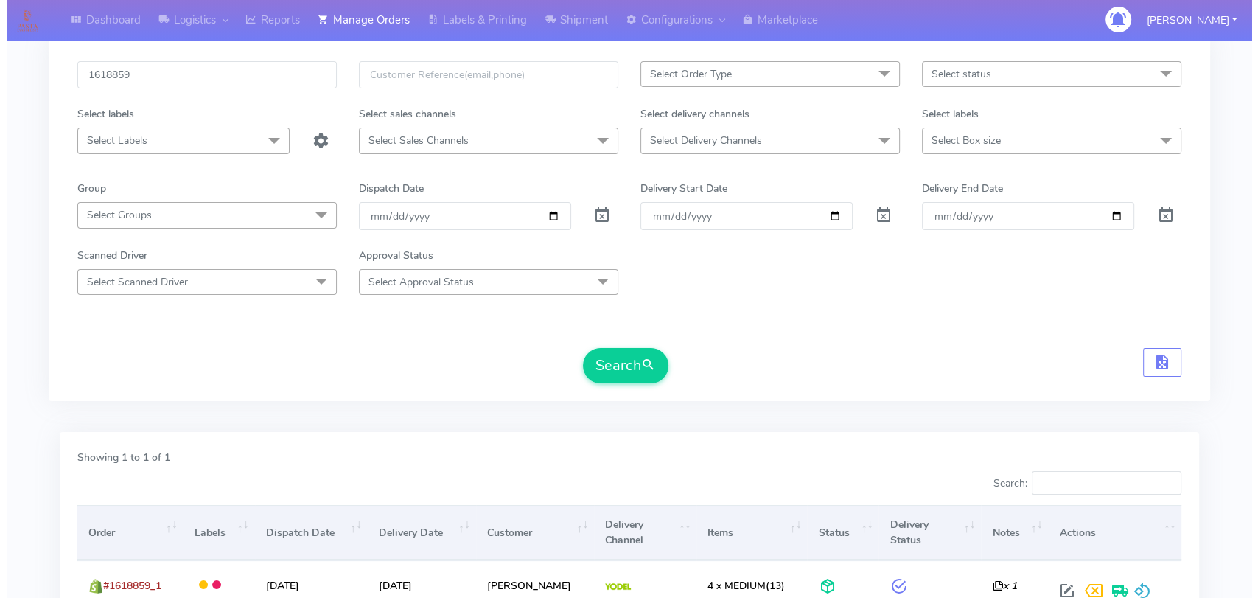
scroll to position [217, 0]
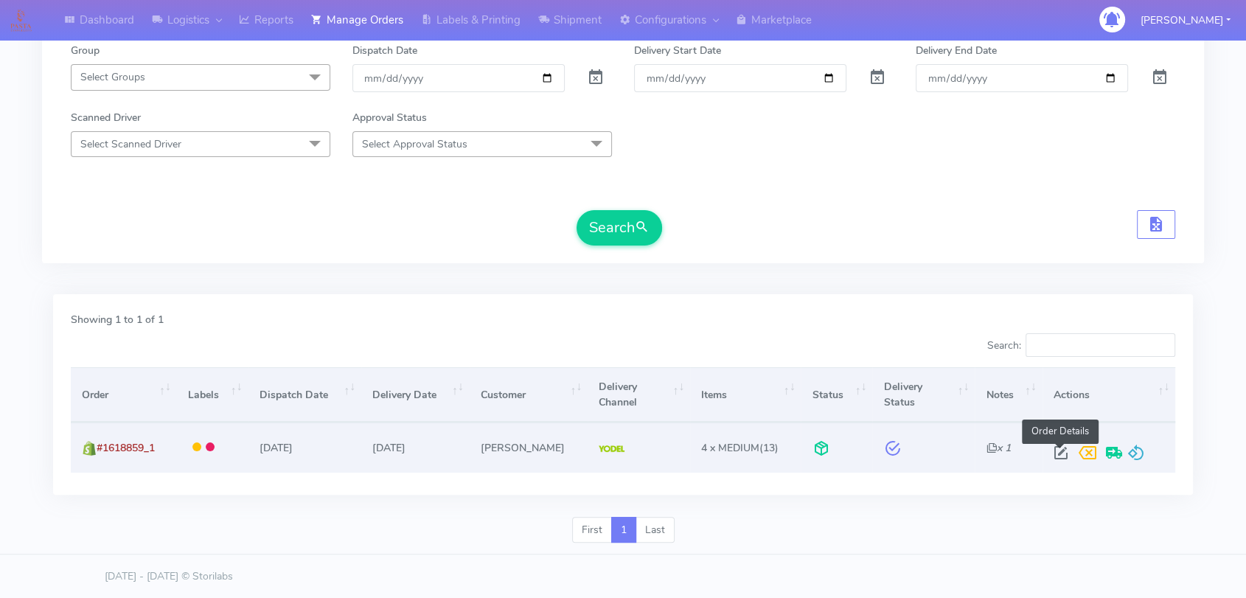
click at [1060, 463] on span at bounding box center [1061, 456] width 27 height 14
select select "5"
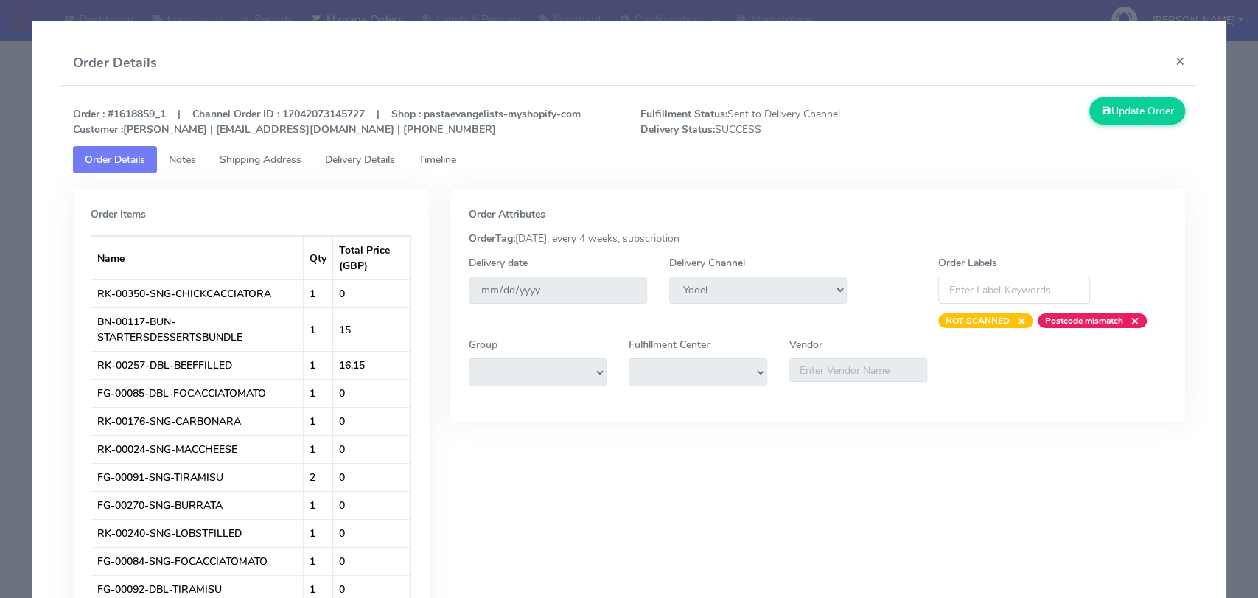
click at [361, 155] on span "Delivery Details" at bounding box center [360, 160] width 70 height 14
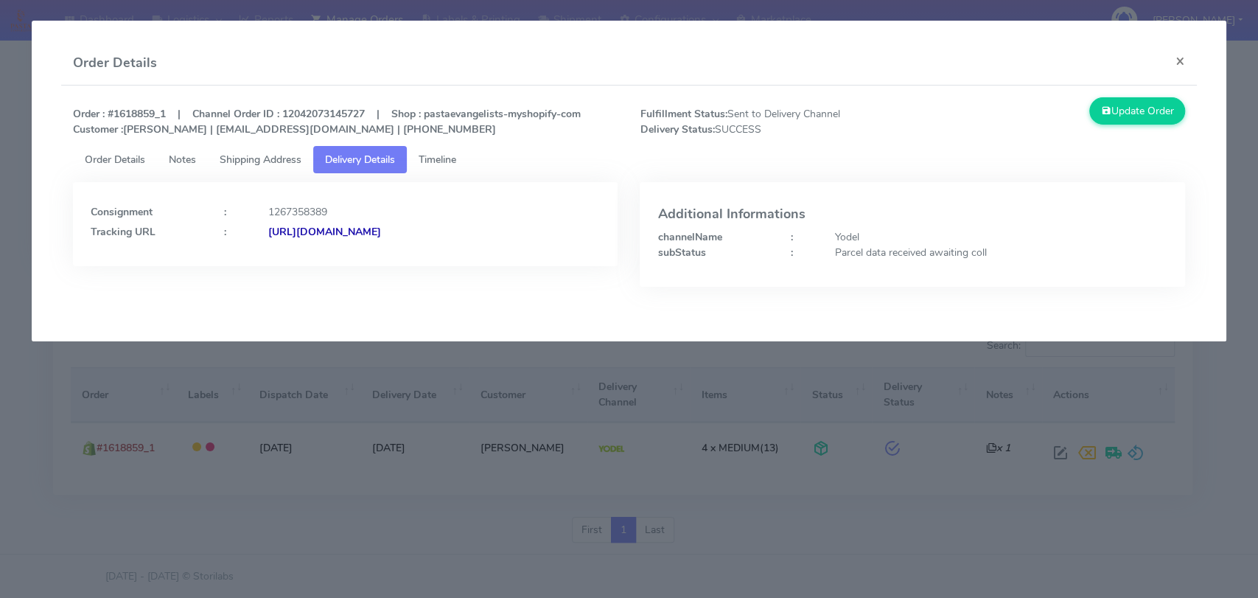
drag, startPoint x: 560, startPoint y: 249, endPoint x: 428, endPoint y: 251, distance: 132.7
click at [428, 251] on div "Consignment : 1267358389 Tracking URL : [URL][DOMAIN_NAME]" at bounding box center [345, 224] width 545 height 84
copy strong "JJD0002249960883165"
